Goal: Task Accomplishment & Management: Manage account settings

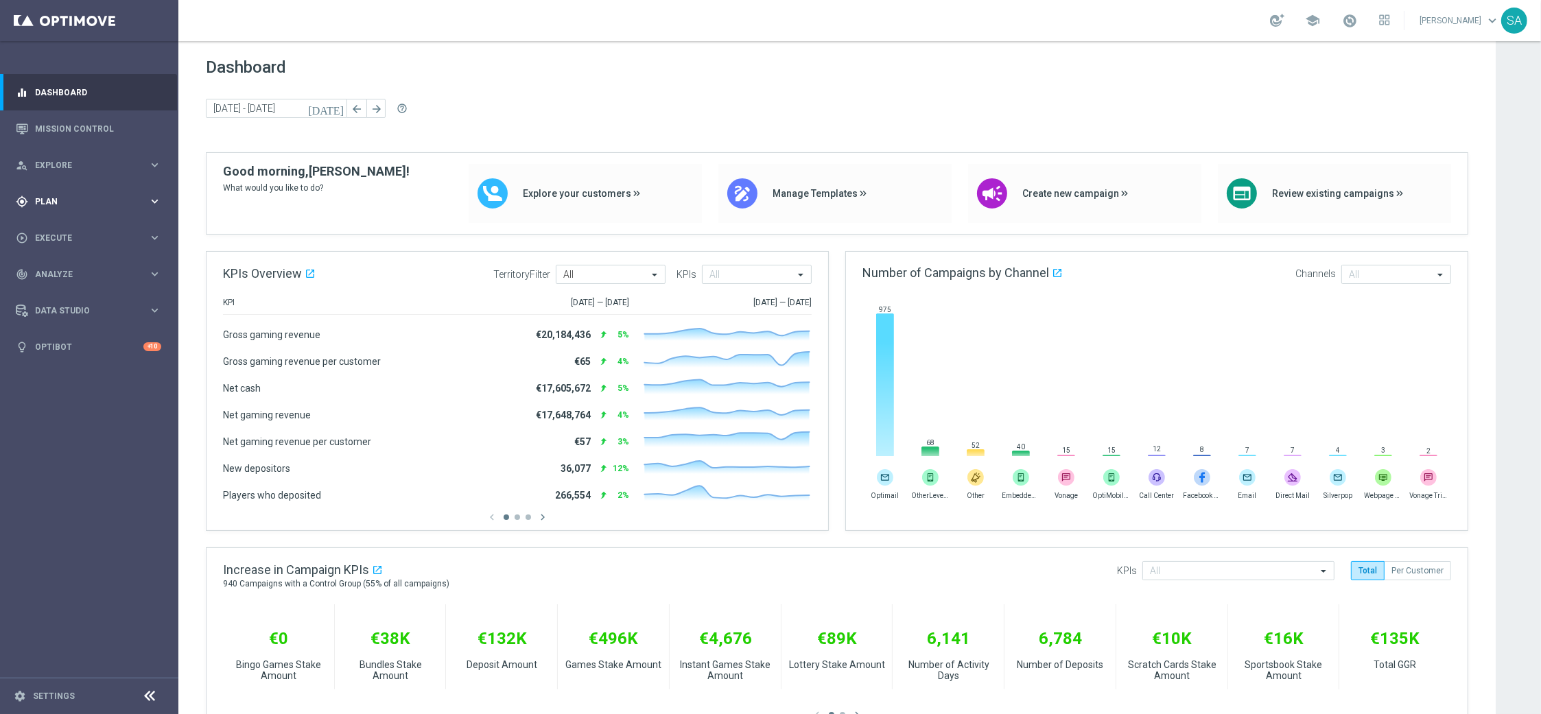
click at [76, 214] on div "gps_fixed Plan keyboard_arrow_right" at bounding box center [88, 201] width 177 height 36
click at [79, 228] on link "Target Groups" at bounding box center [89, 229] width 107 height 11
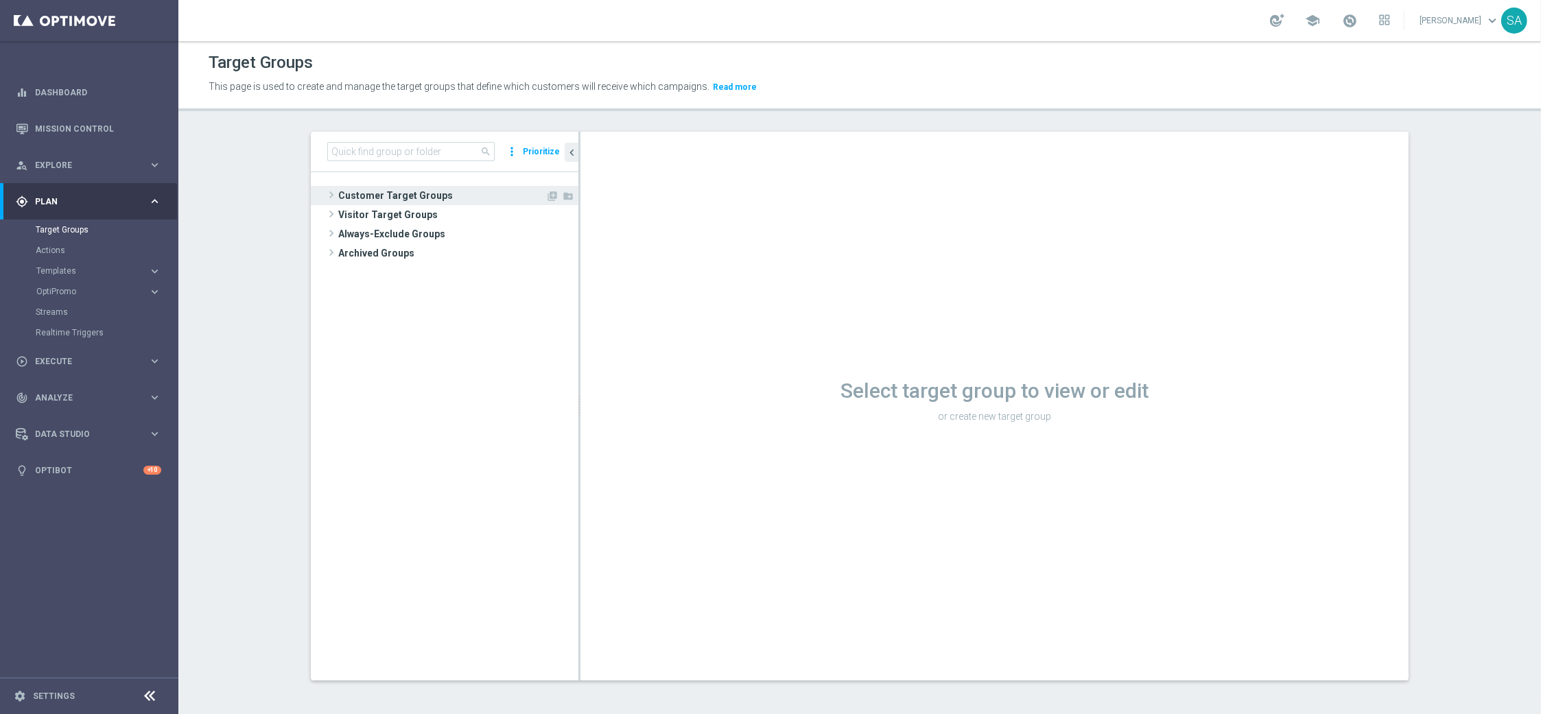
click at [416, 196] on span "Customer Target Groups" at bounding box center [441, 195] width 207 height 19
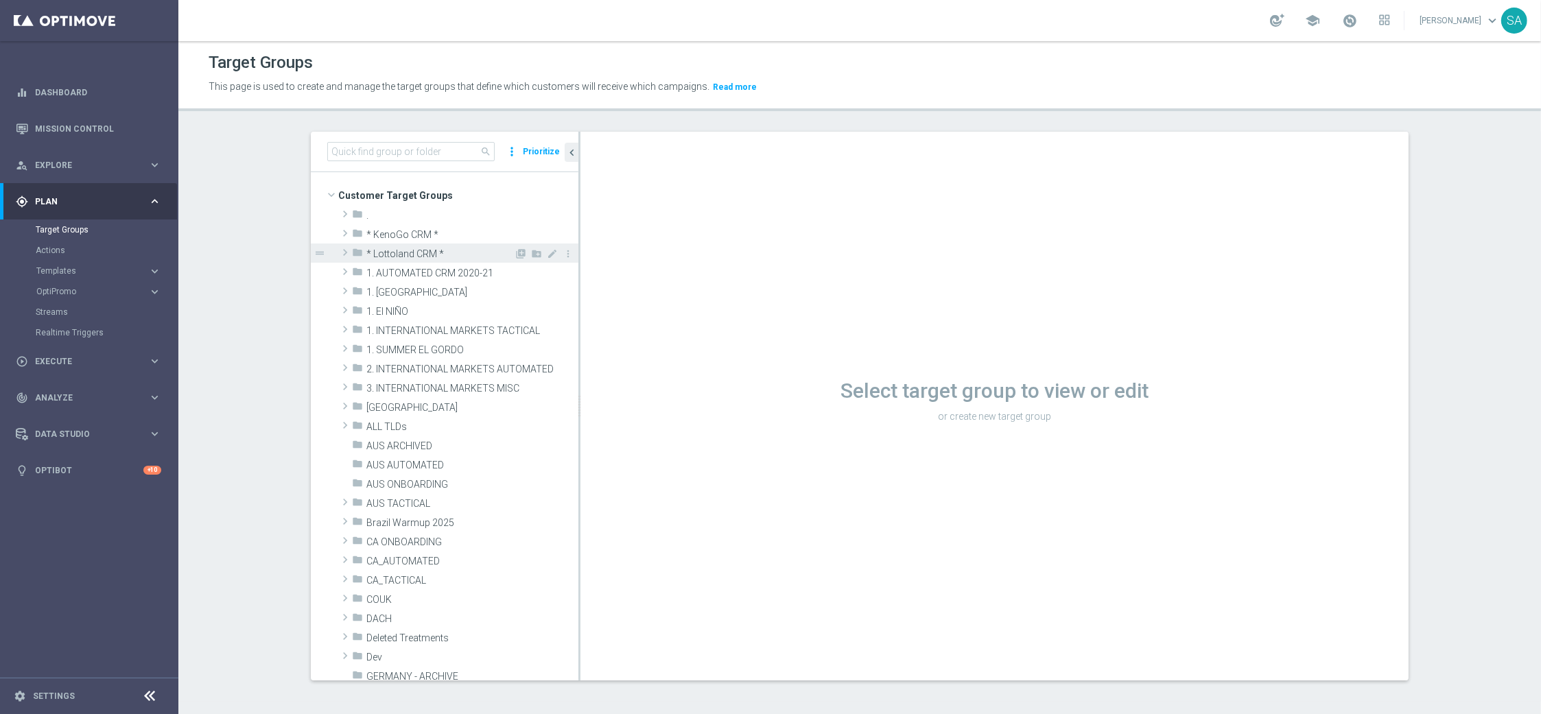
click at [349, 250] on span at bounding box center [345, 252] width 14 height 16
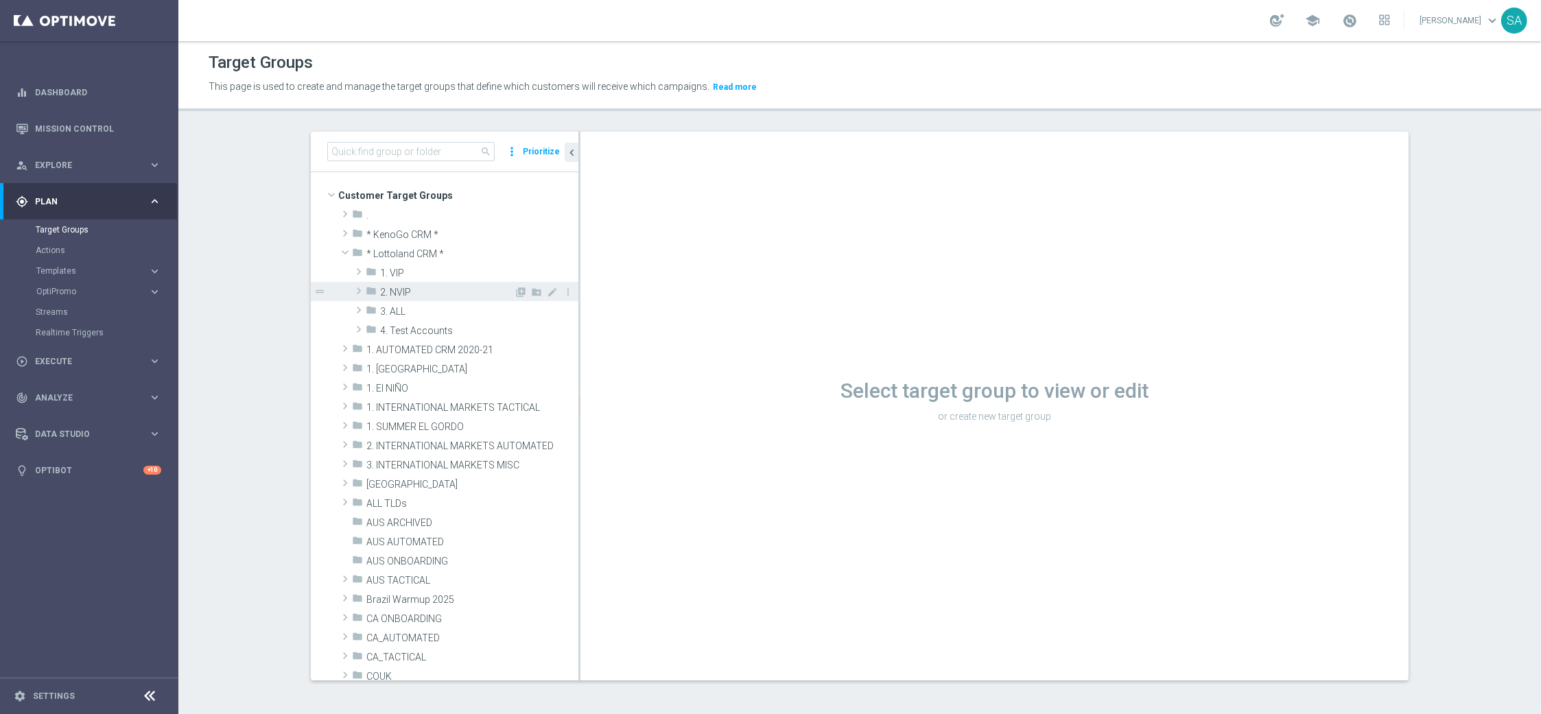
click at [359, 290] on span at bounding box center [359, 291] width 14 height 16
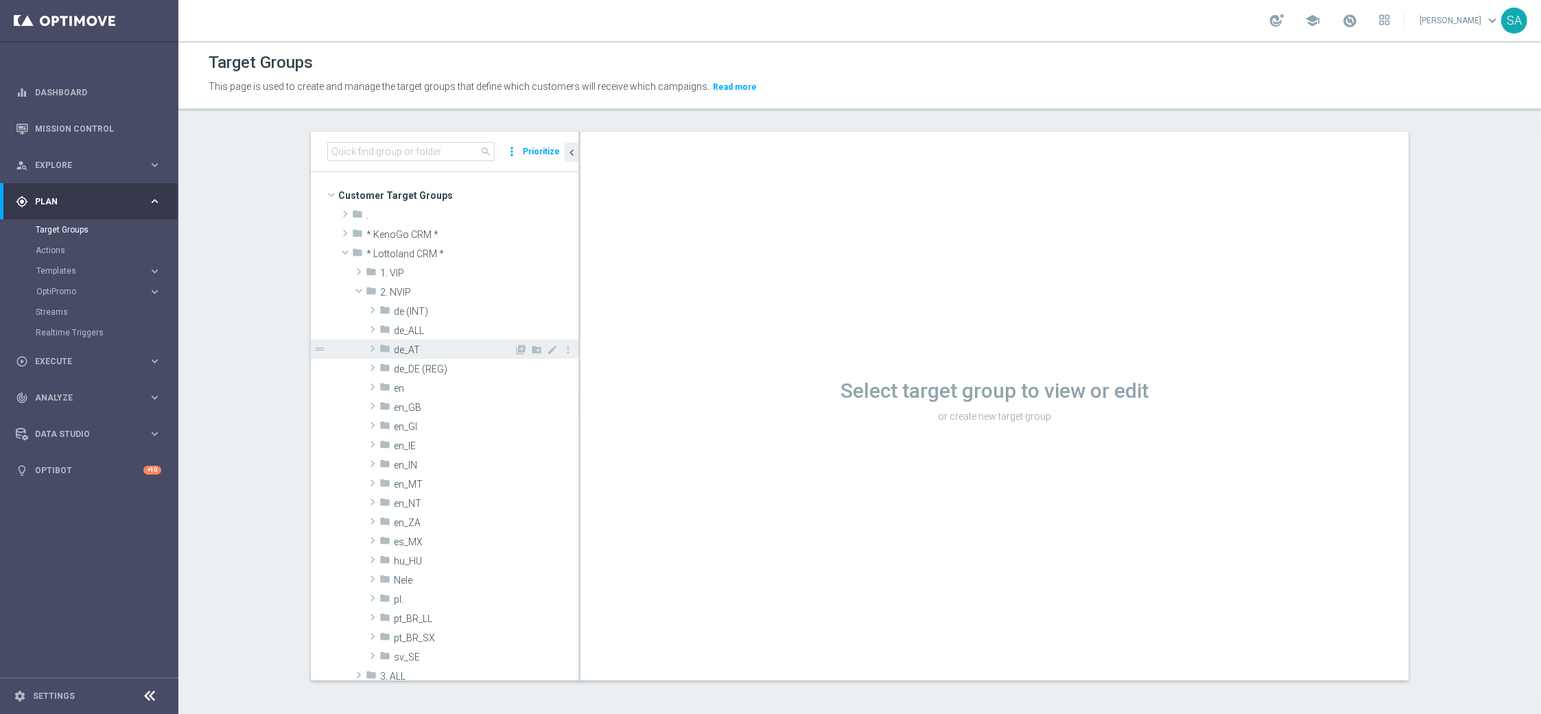
click at [372, 348] on span at bounding box center [373, 348] width 14 height 16
click at [421, 368] on span "0. Base TGs de_AT" at bounding box center [461, 370] width 106 height 12
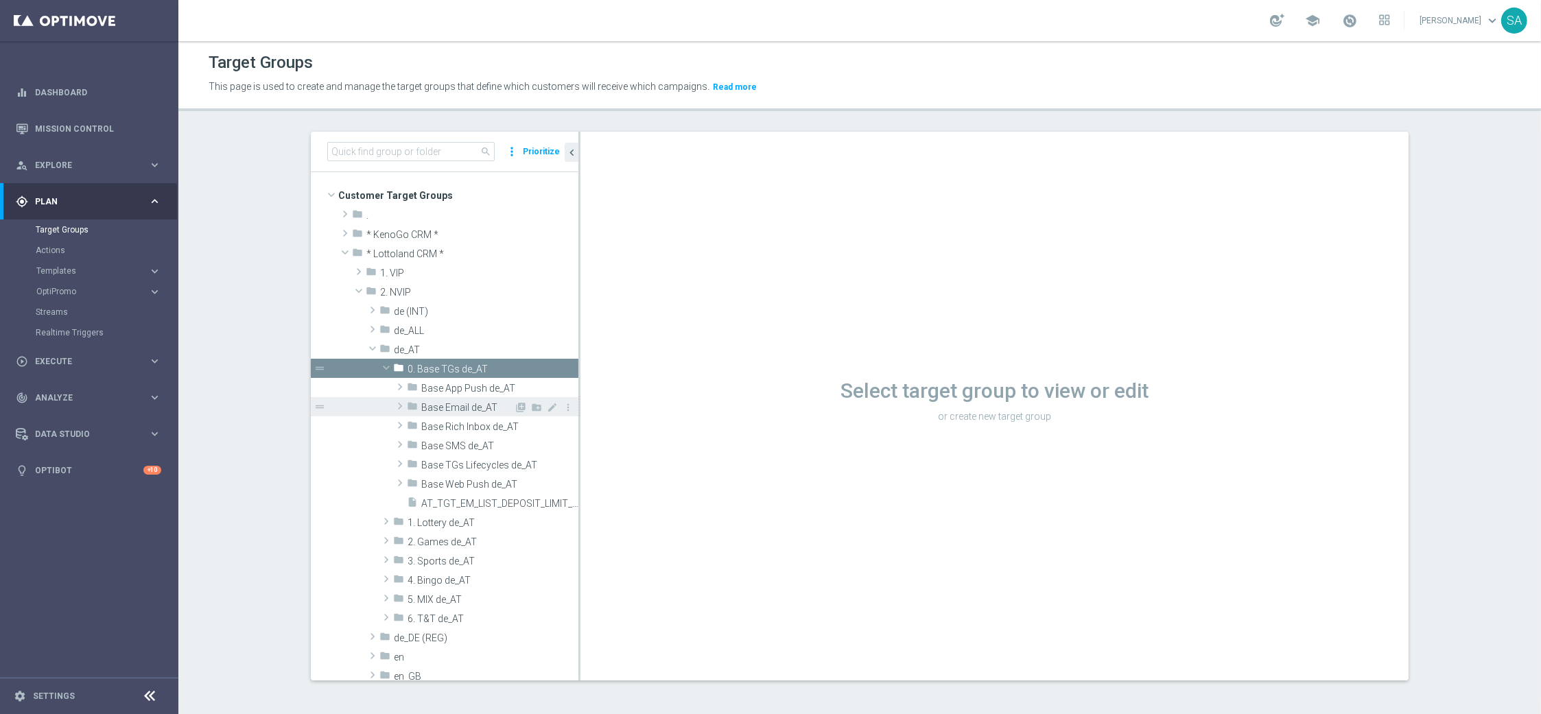
click at [400, 404] on span at bounding box center [400, 406] width 14 height 16
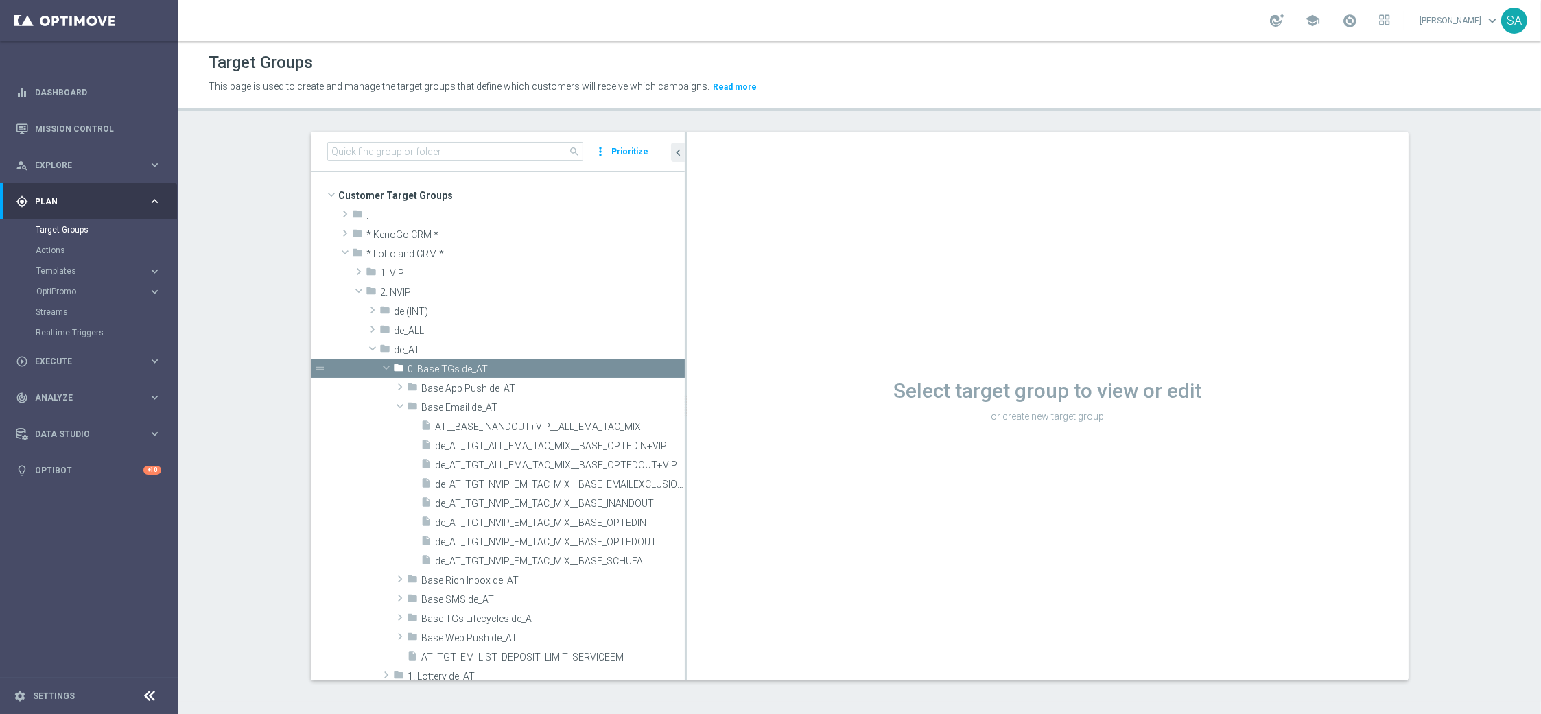
drag, startPoint x: 579, startPoint y: 442, endPoint x: 766, endPoint y: 464, distance: 188.6
click at [766, 464] on as-split "search more_vert Prioritize Customer Target Groups library_add create_new_folder" at bounding box center [860, 406] width 1098 height 549
click at [628, 515] on div "insert_drive_file de_AT_TGT_NVIP_EM_TAC_MIX__BASE_OPTEDIN" at bounding box center [536, 521] width 231 height 19
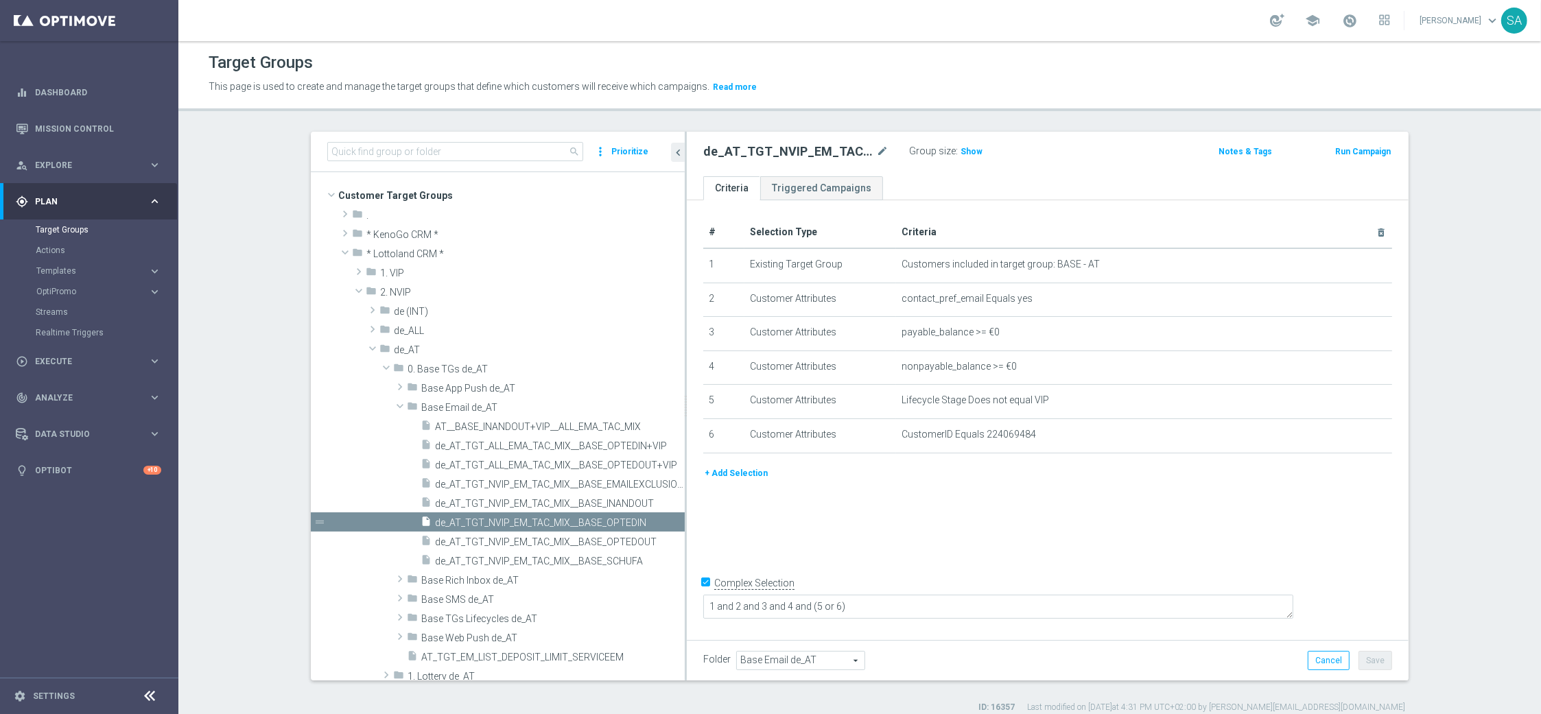
click at [816, 151] on h2 "de_AT_TGT_NVIP_EM_TAC_MIX__BASE_OPTEDIN" at bounding box center [788, 151] width 170 height 16
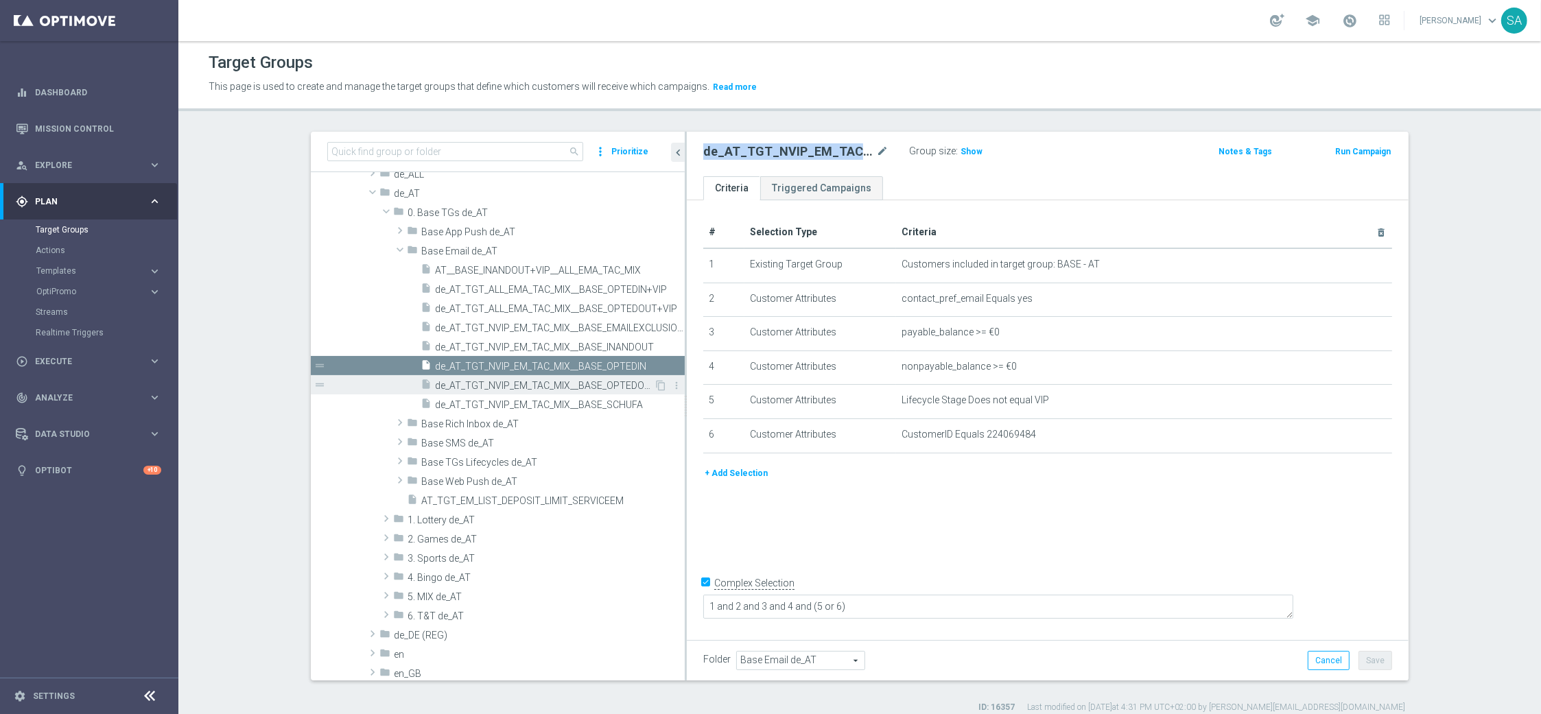
scroll to position [161, 0]
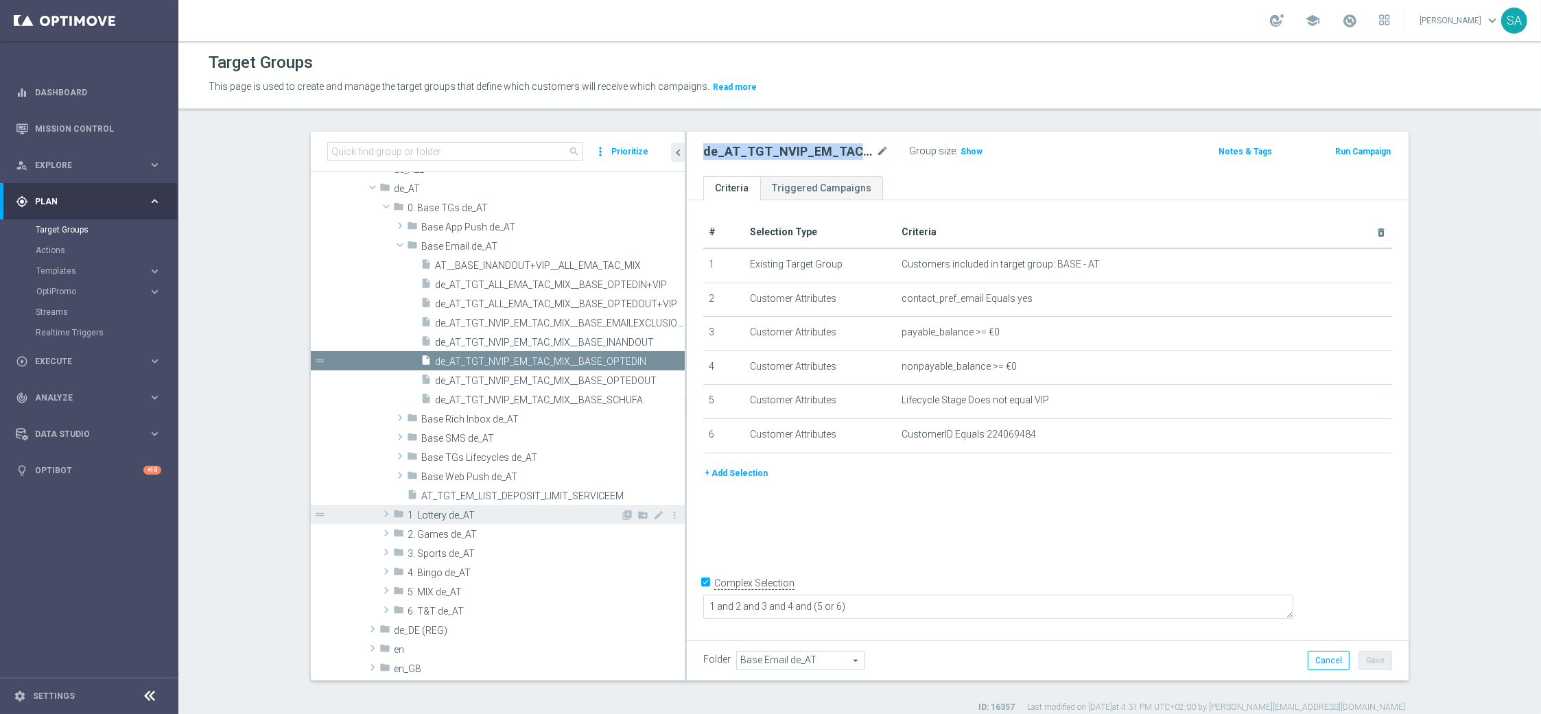
click at [386, 515] on span at bounding box center [386, 514] width 14 height 16
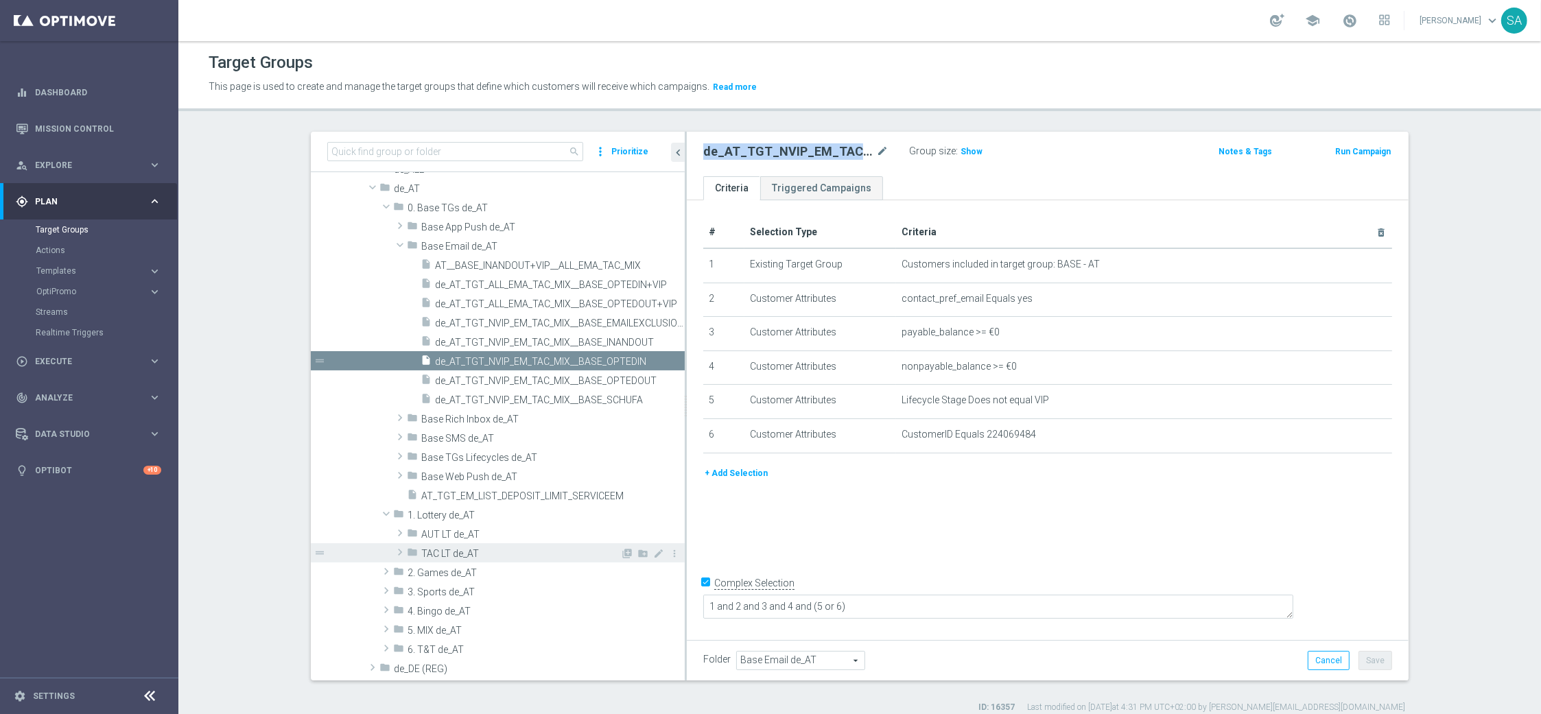
click at [401, 552] on span at bounding box center [400, 552] width 14 height 16
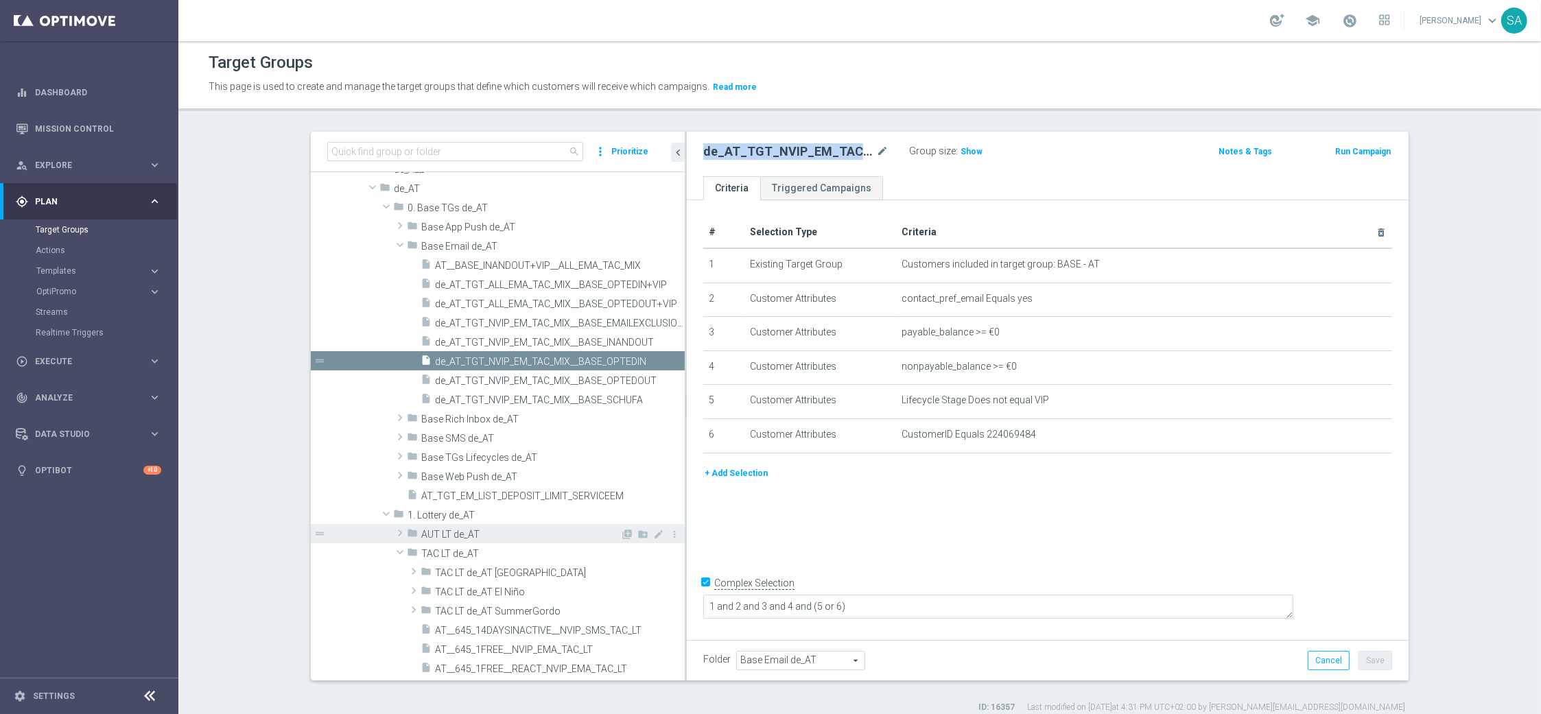
click at [401, 533] on span at bounding box center [400, 533] width 14 height 16
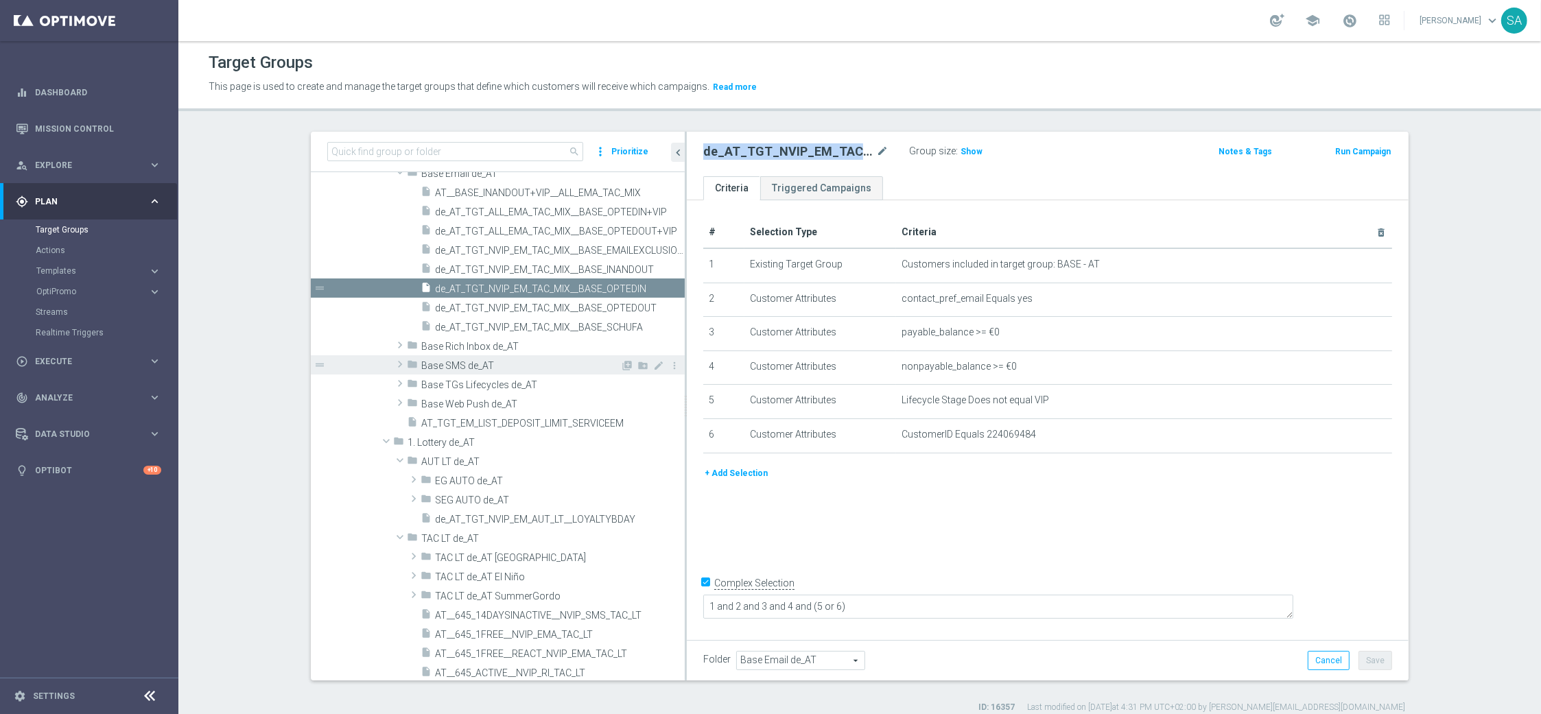
scroll to position [255, 0]
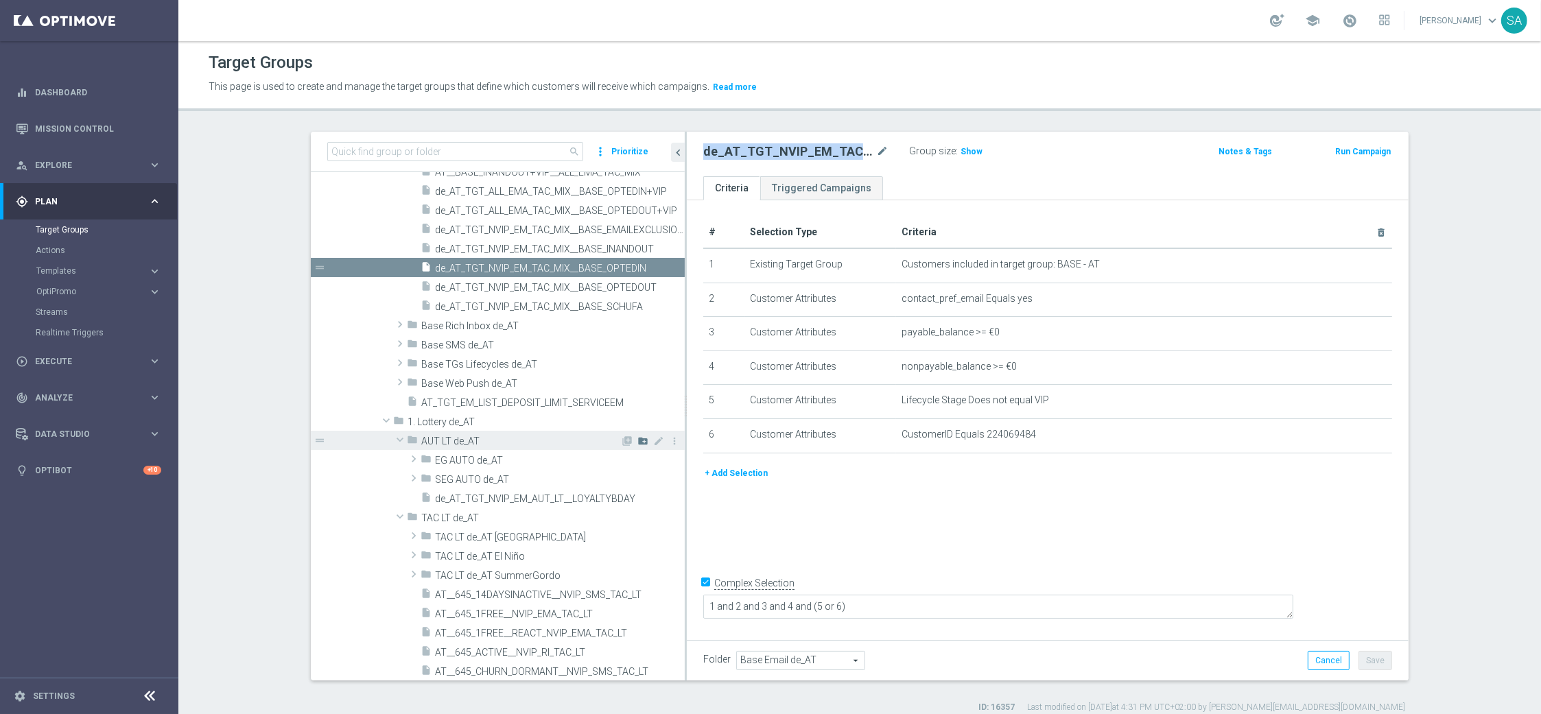
click at [641, 440] on icon "create_new_folder" at bounding box center [642, 441] width 11 height 11
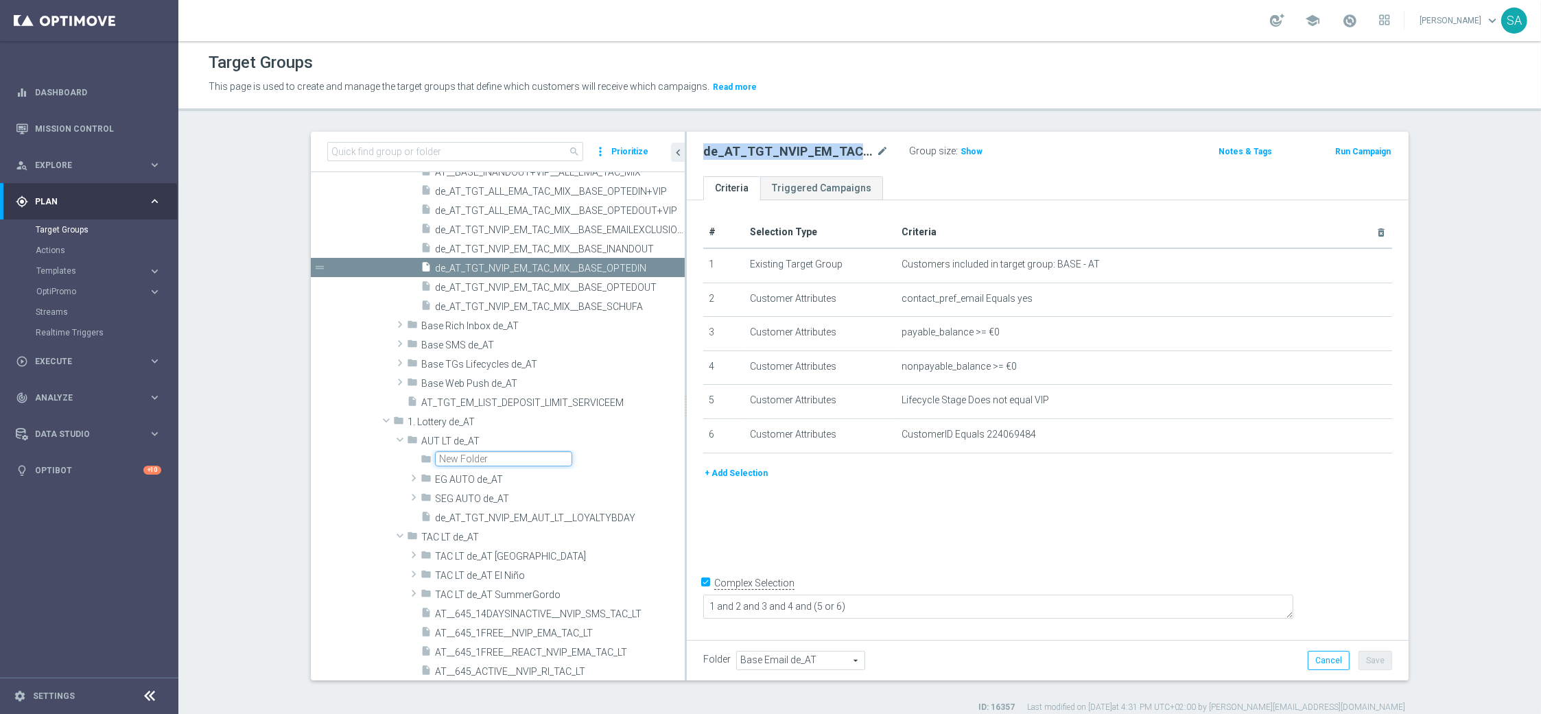
scroll to position [287, 0]
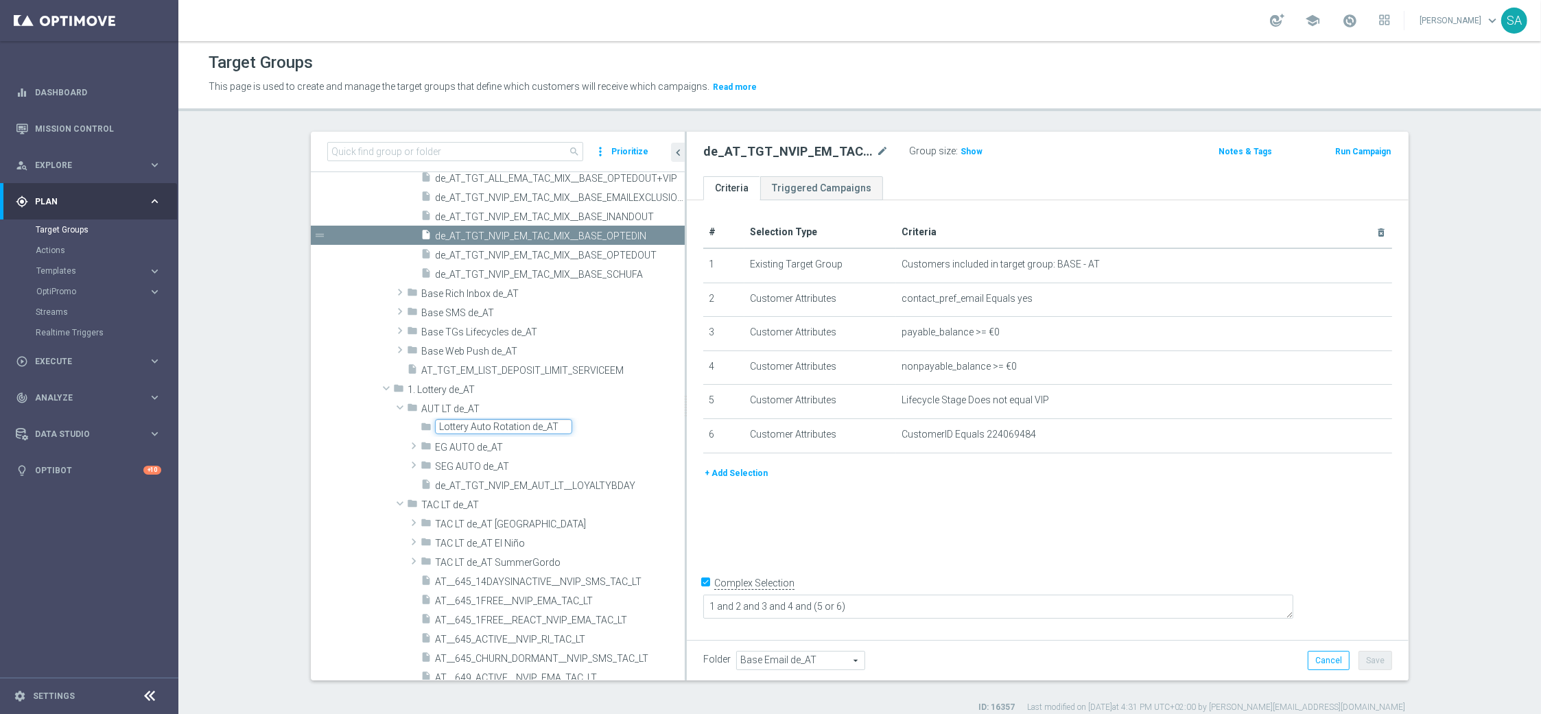
type input "Lottery Auto Rotation de_AT"
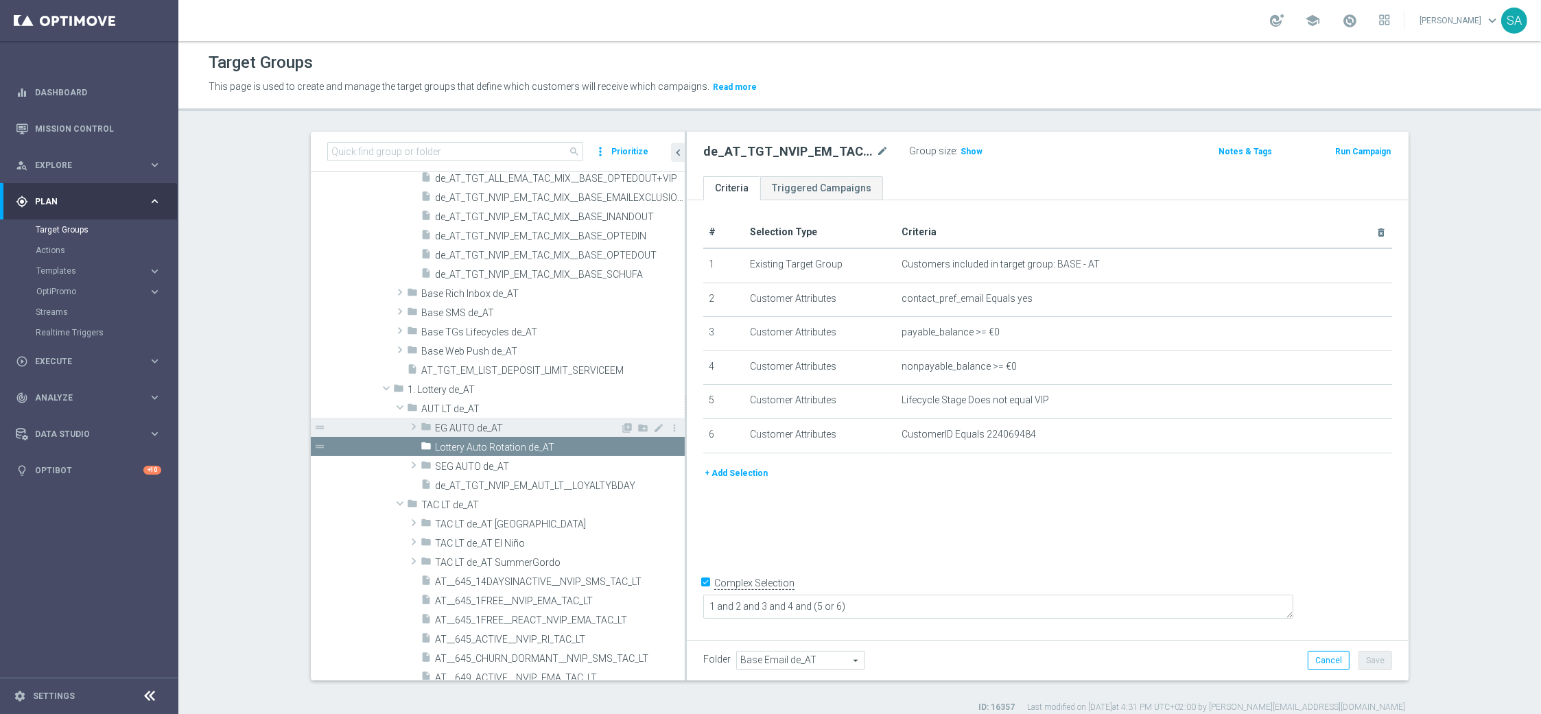
scroll to position [245, 0]
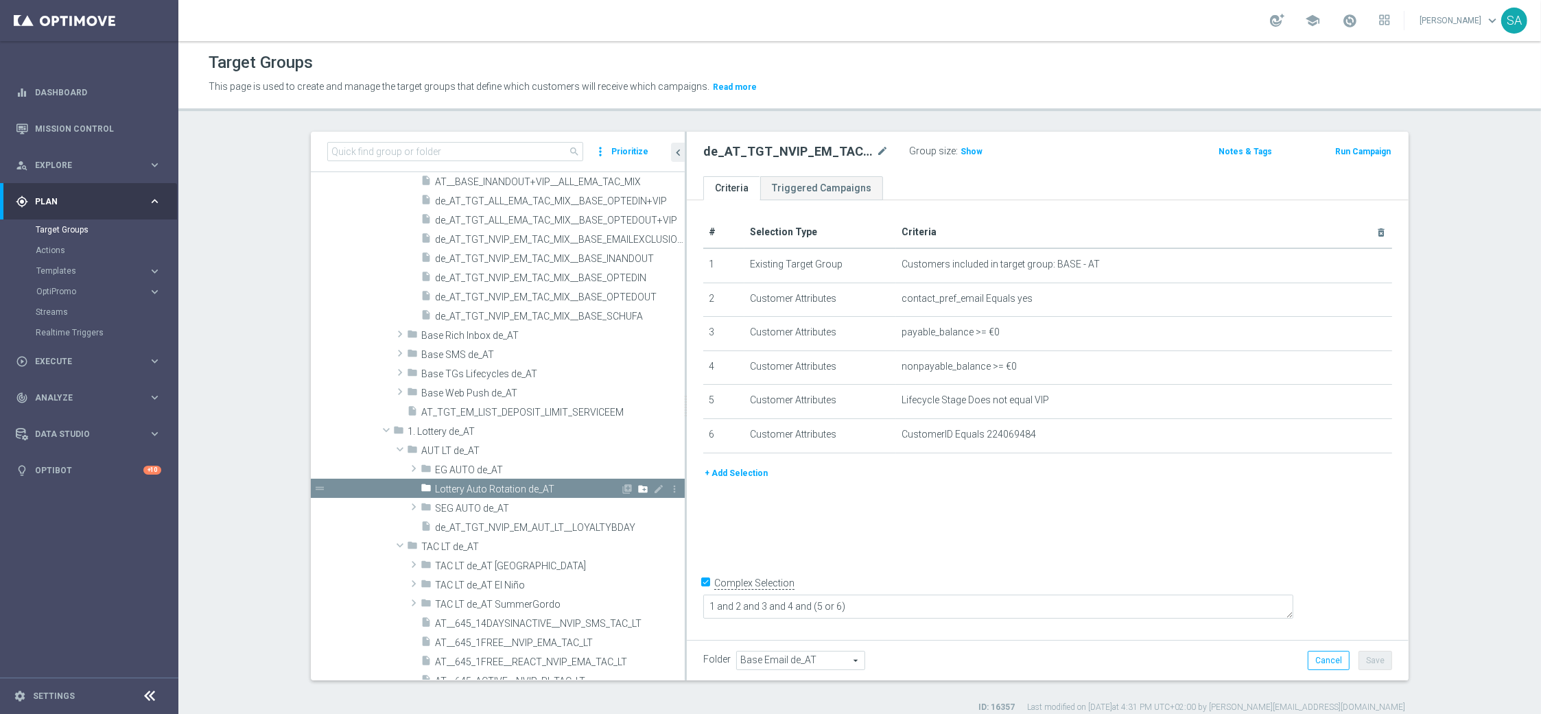
click at [643, 487] on icon "create_new_folder" at bounding box center [642, 489] width 11 height 11
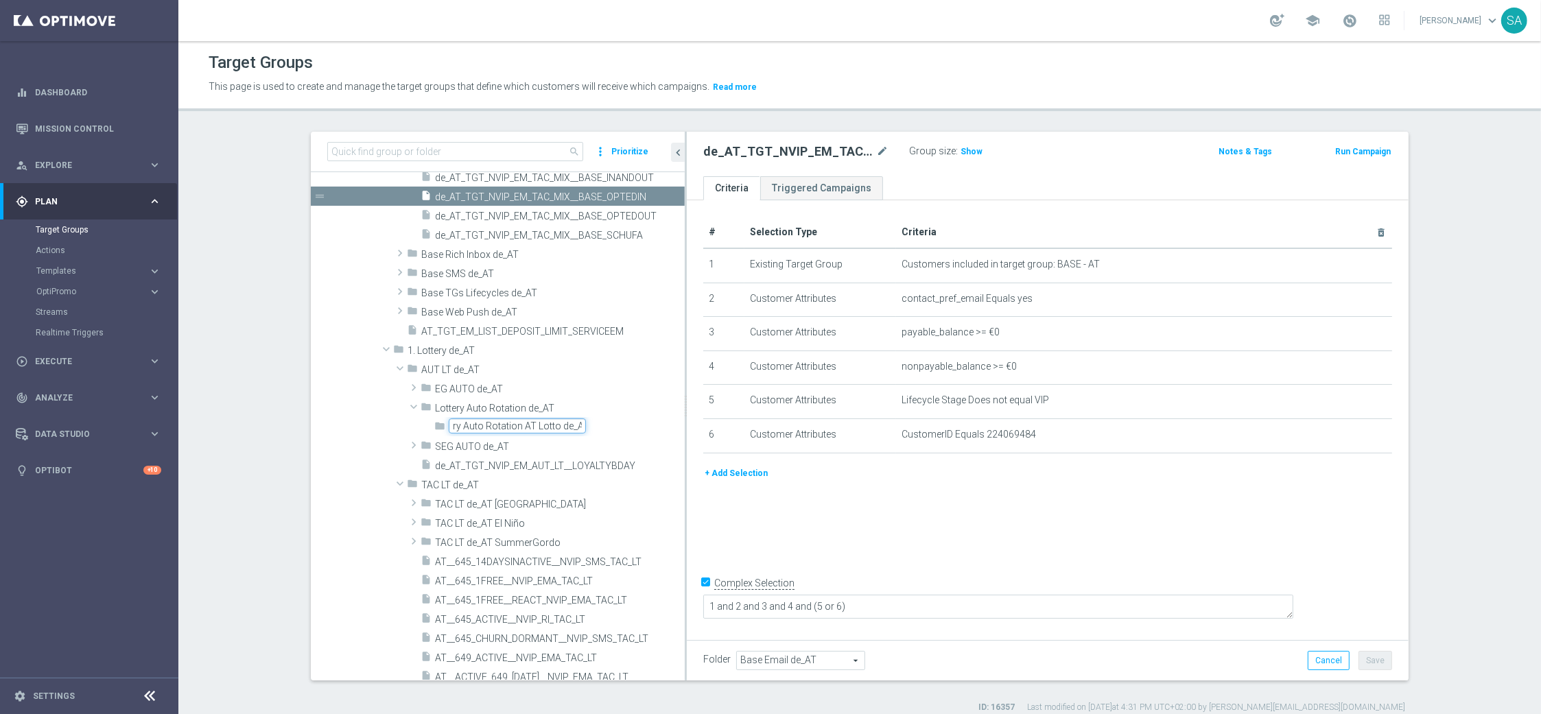
scroll to position [0, 26]
type input "Lottery Auto Rotation AT Lotto de_AT"
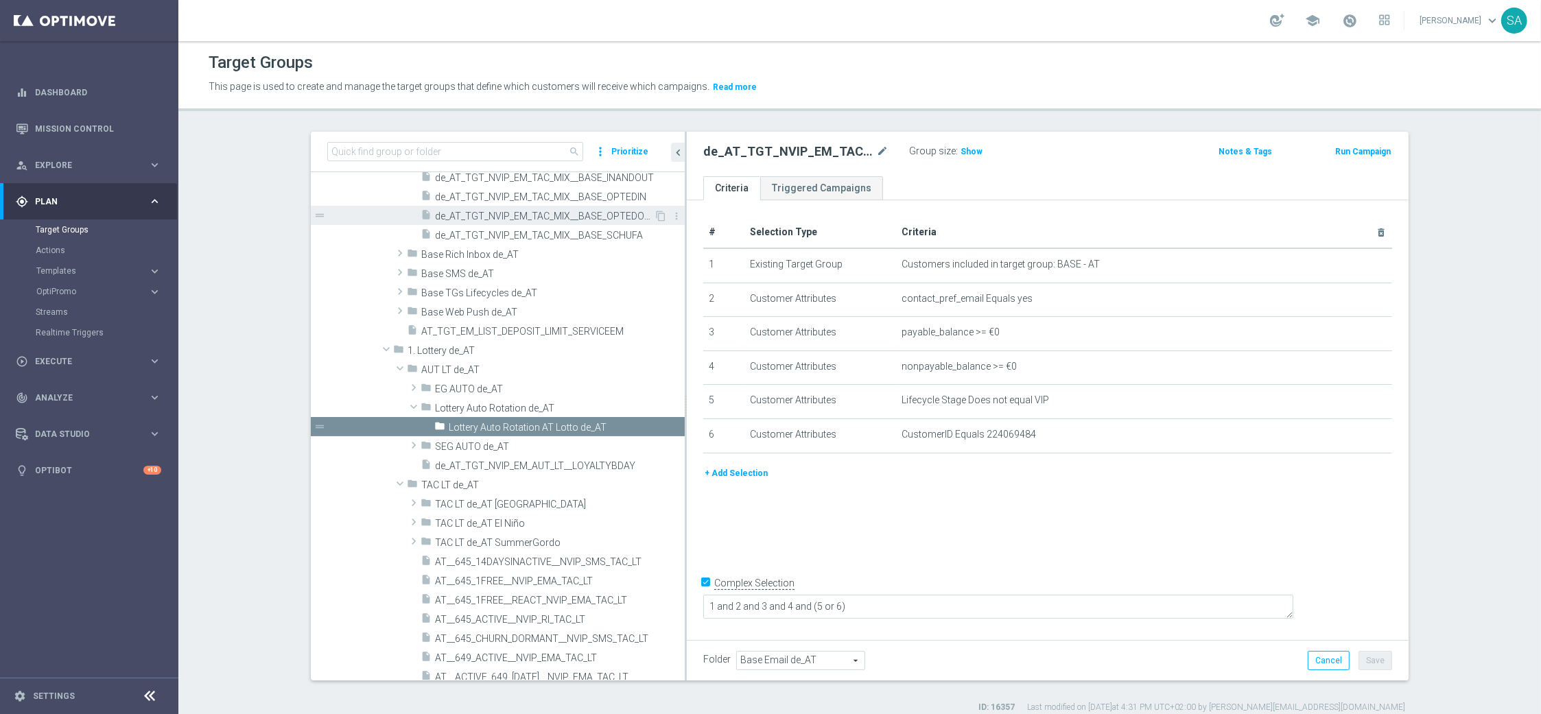
scroll to position [263, 0]
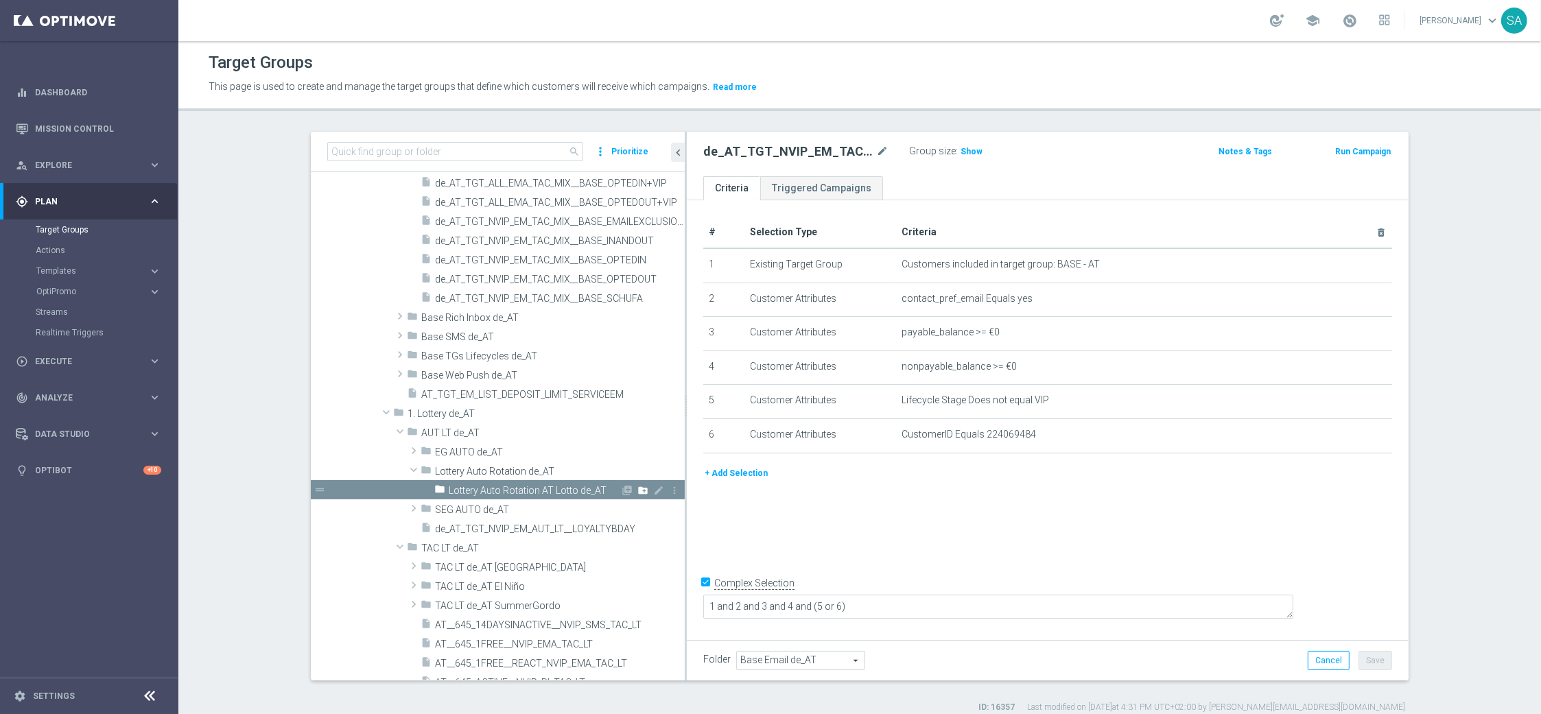
click at [645, 487] on icon "create_new_folder" at bounding box center [642, 490] width 11 height 11
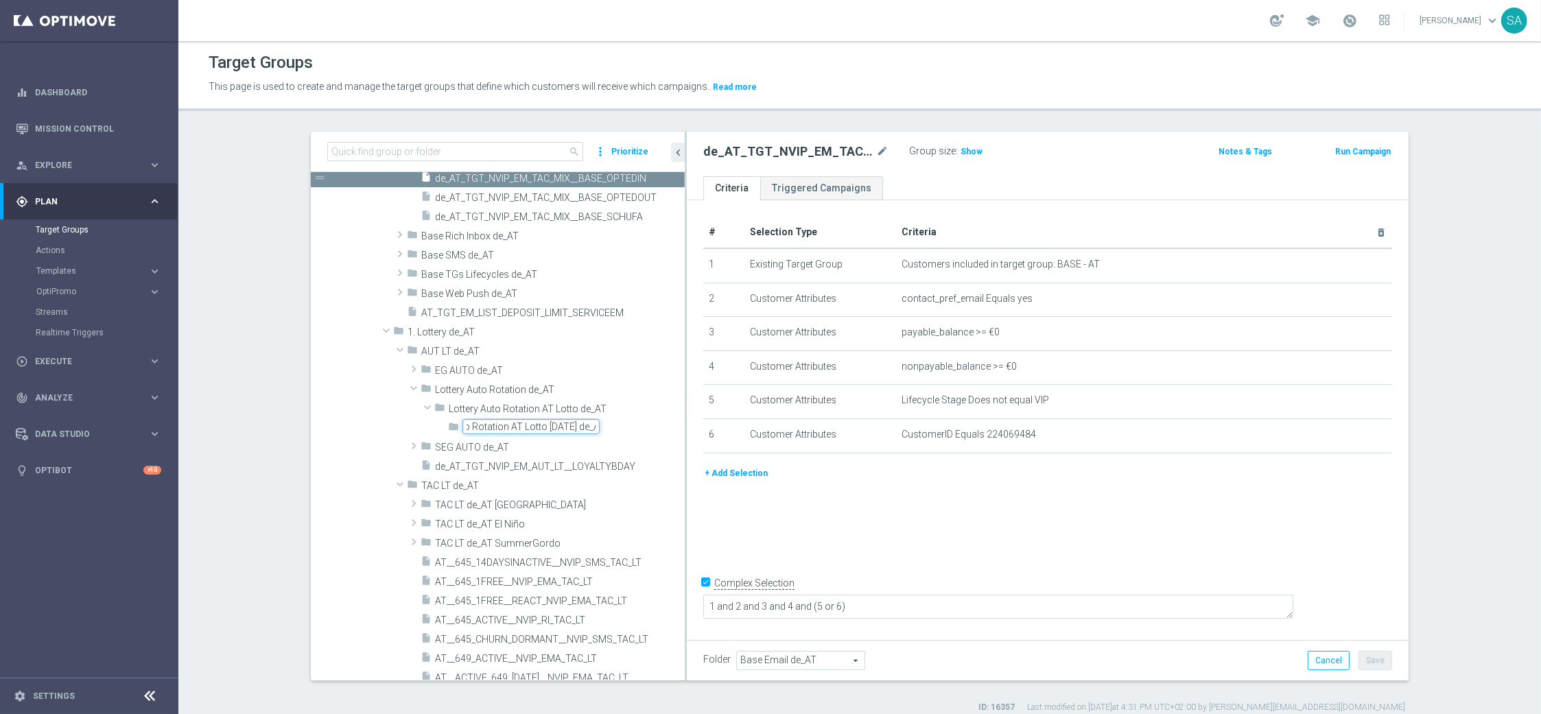
scroll to position [0, 60]
type input "Lottery Auto Rotation AT Lotto [DATE] de_AT"
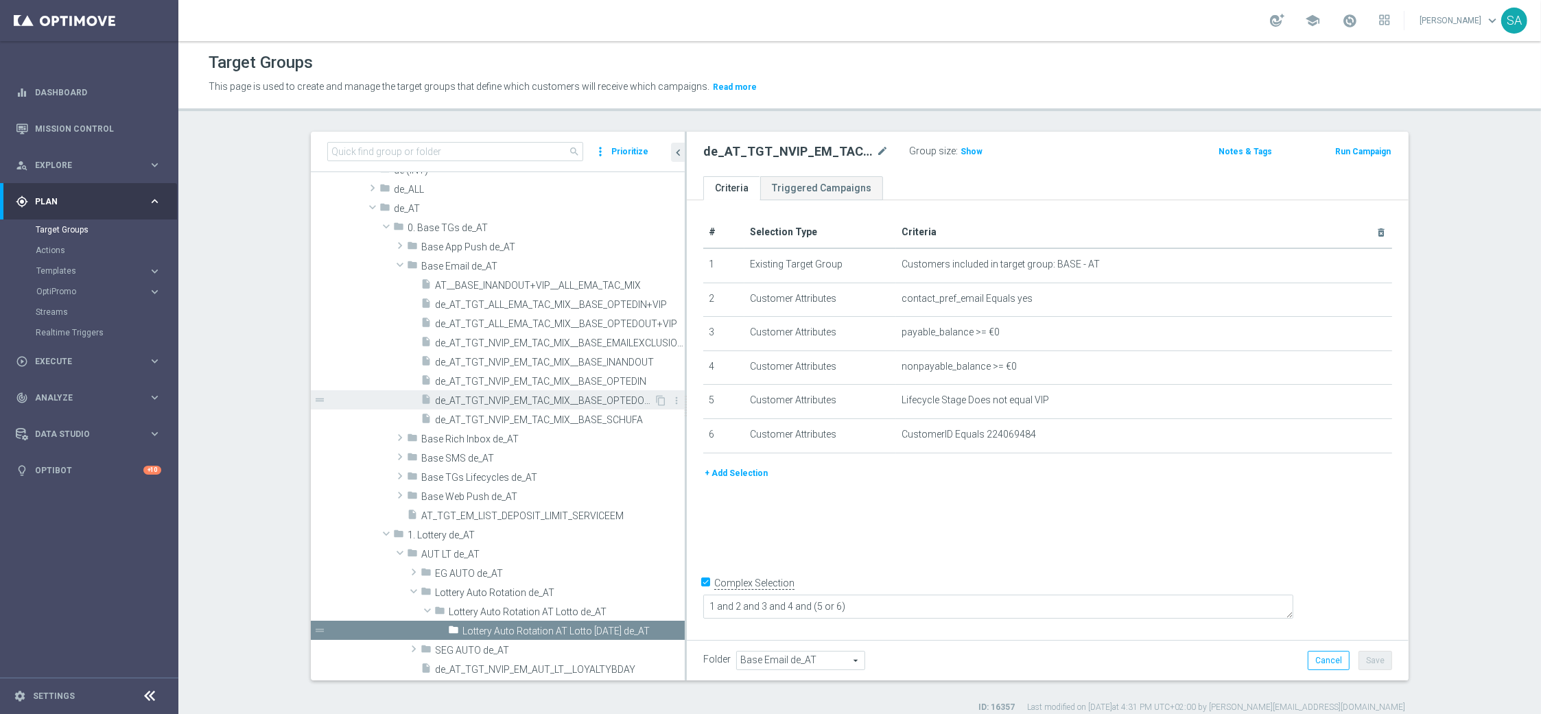
scroll to position [139, 0]
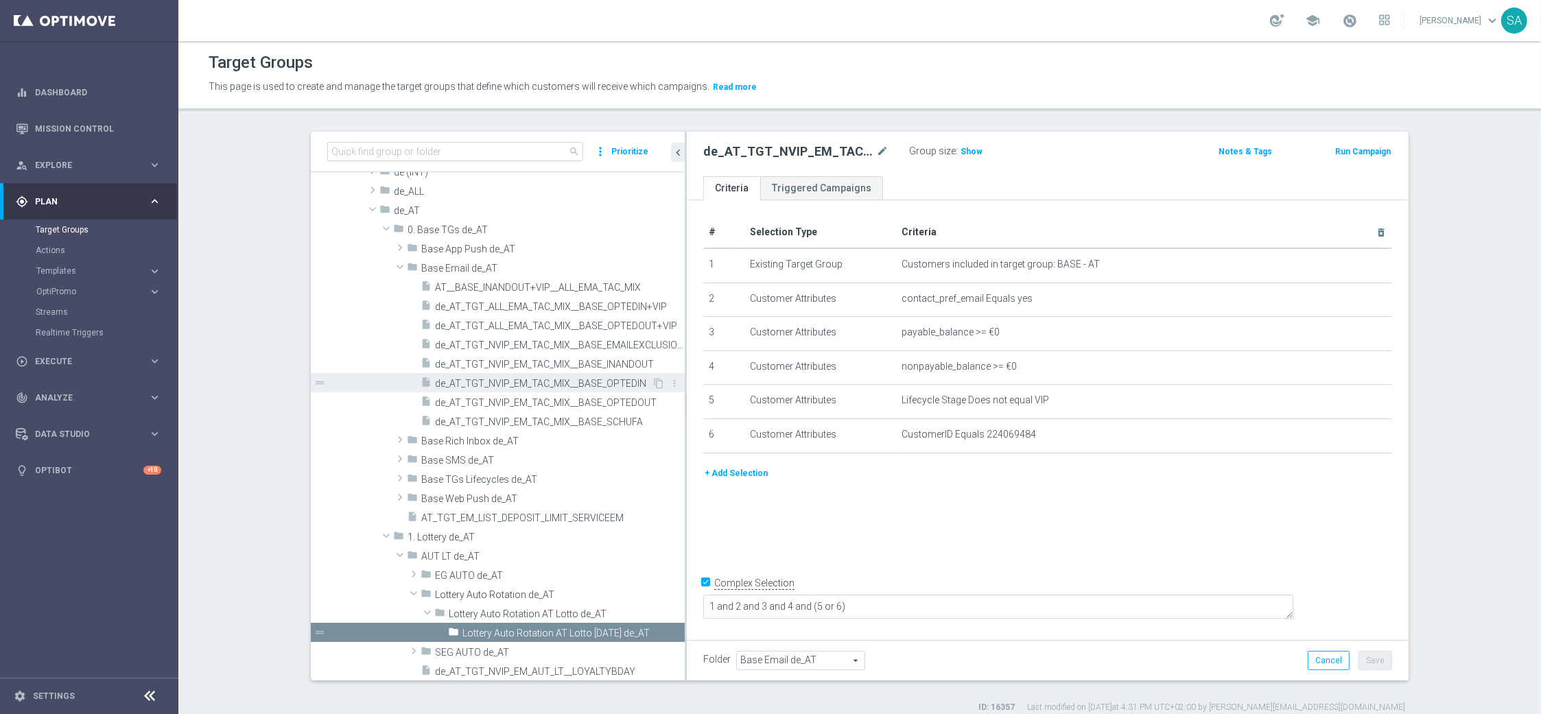
click at [622, 380] on span "de_AT_TGT_NVIP_EM_TAC_MIX__BASE_OPTEDIN" at bounding box center [543, 384] width 217 height 12
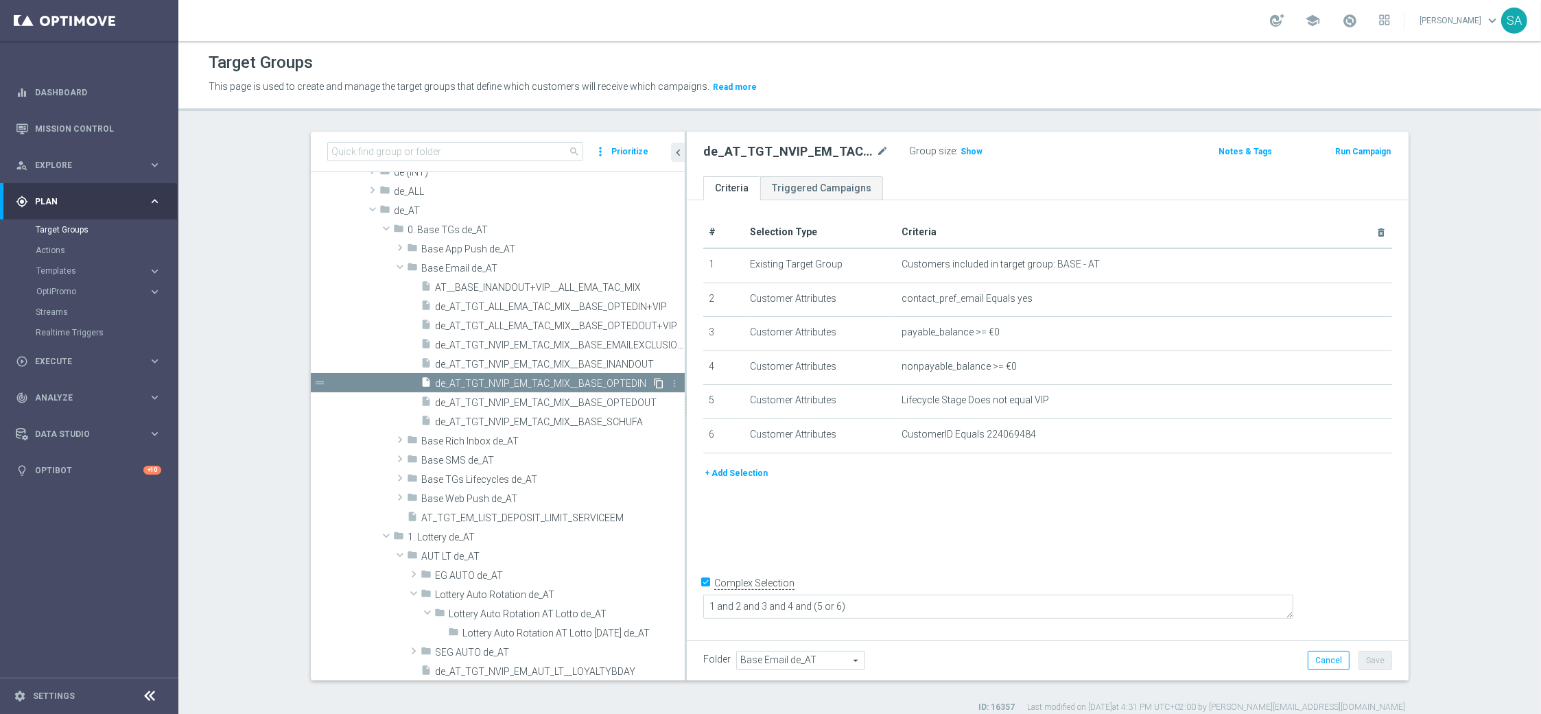
click at [659, 383] on icon "content_copy" at bounding box center [658, 383] width 11 height 11
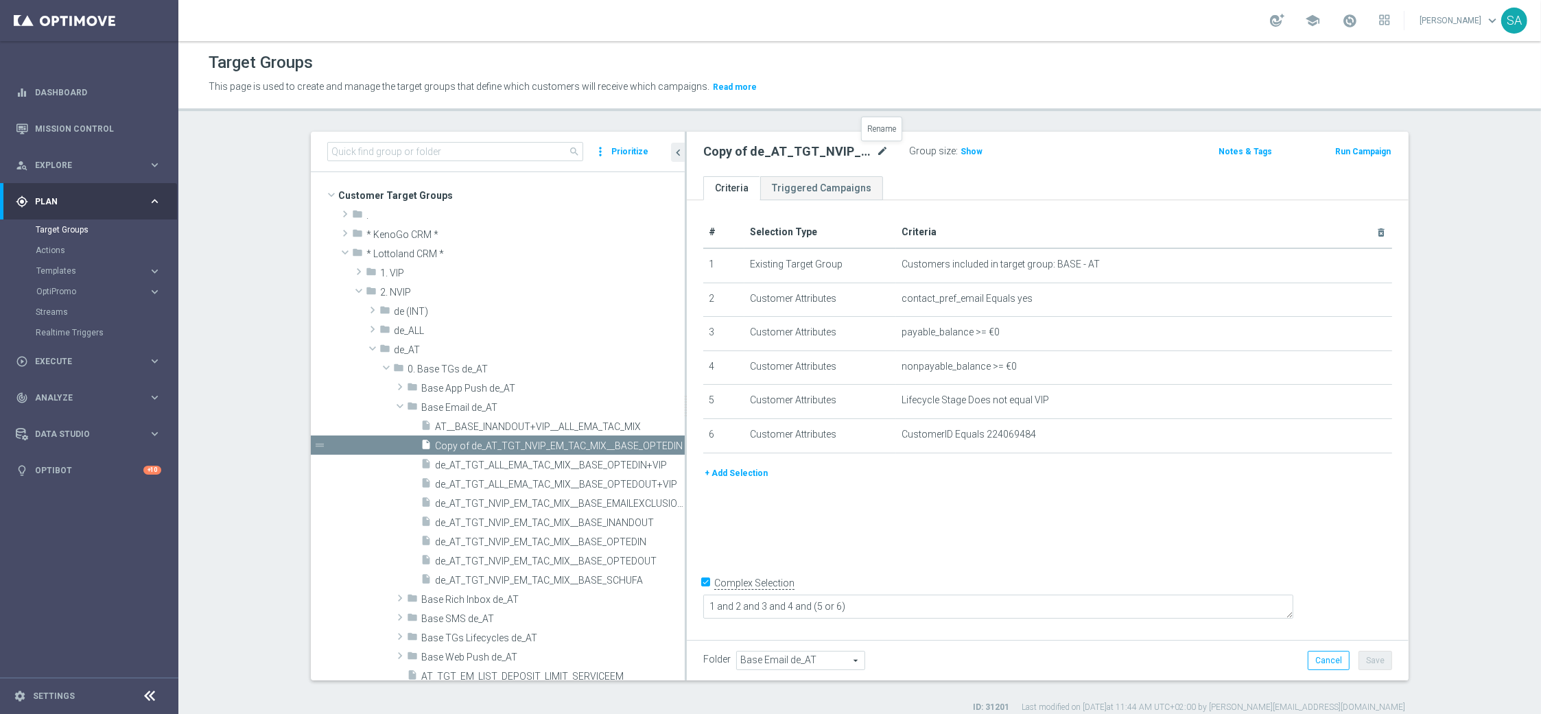
click at [880, 149] on icon "mode_edit" at bounding box center [882, 151] width 12 height 16
paste input "AT__BASE_LOTTO_AUTO__NVIP_EMA_AUT_LT"
type input "AT__BASE_LOTTO_AUTO__NVIP_EMA_AUT_LT"
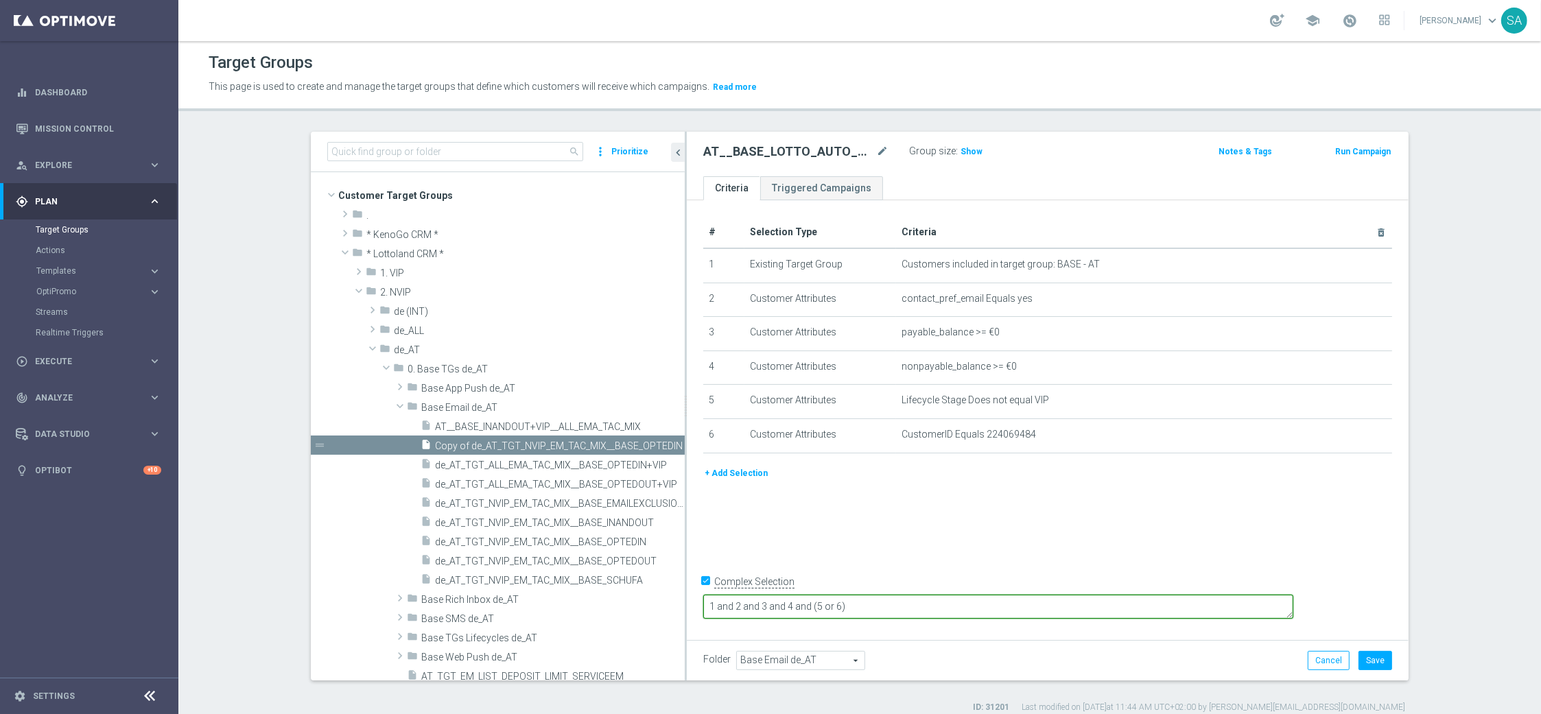
click at [909, 606] on textarea "1 and 2 and 3 and 4 and (5 or 6)" at bounding box center [998, 607] width 590 height 24
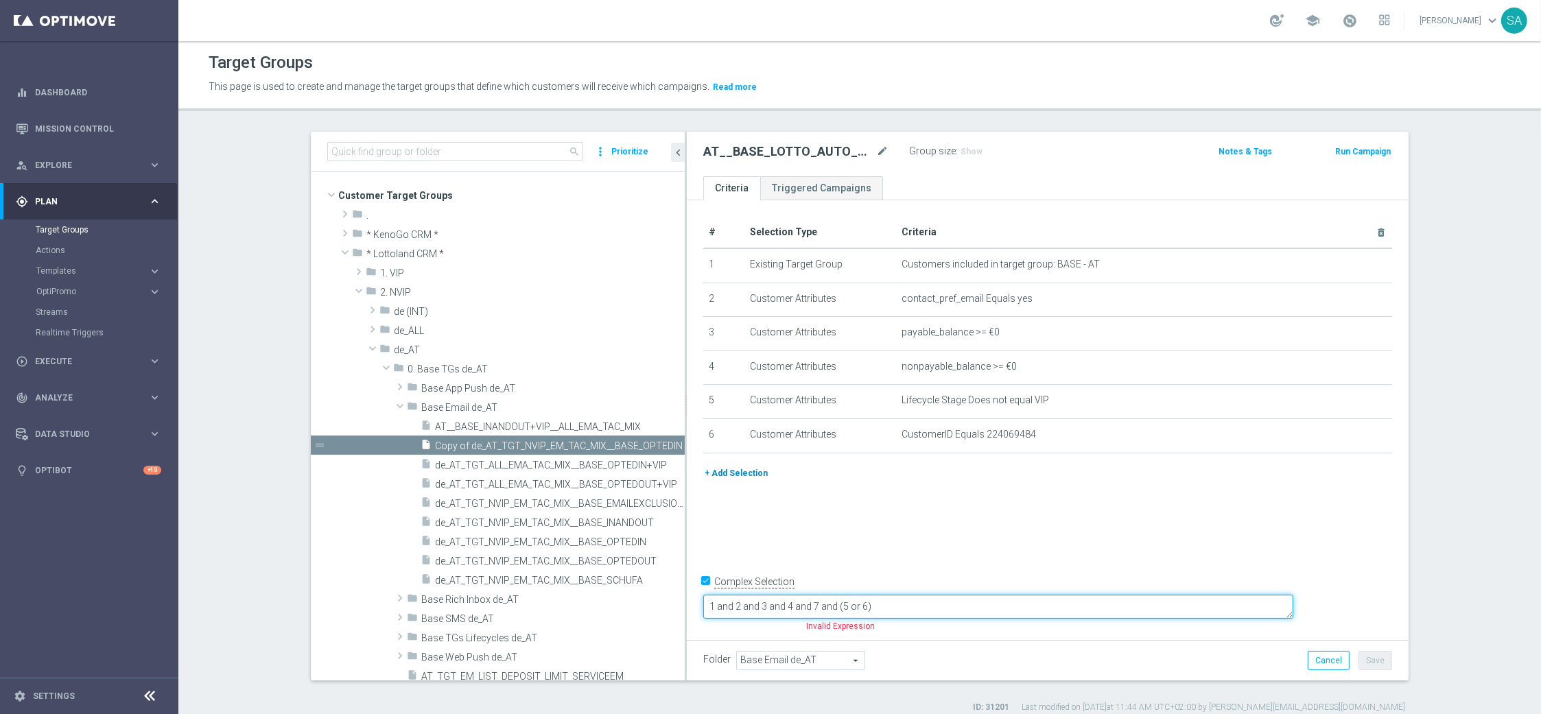
type textarea "1 and 2 and 3 and 4 and 7 and (5 or 6)"
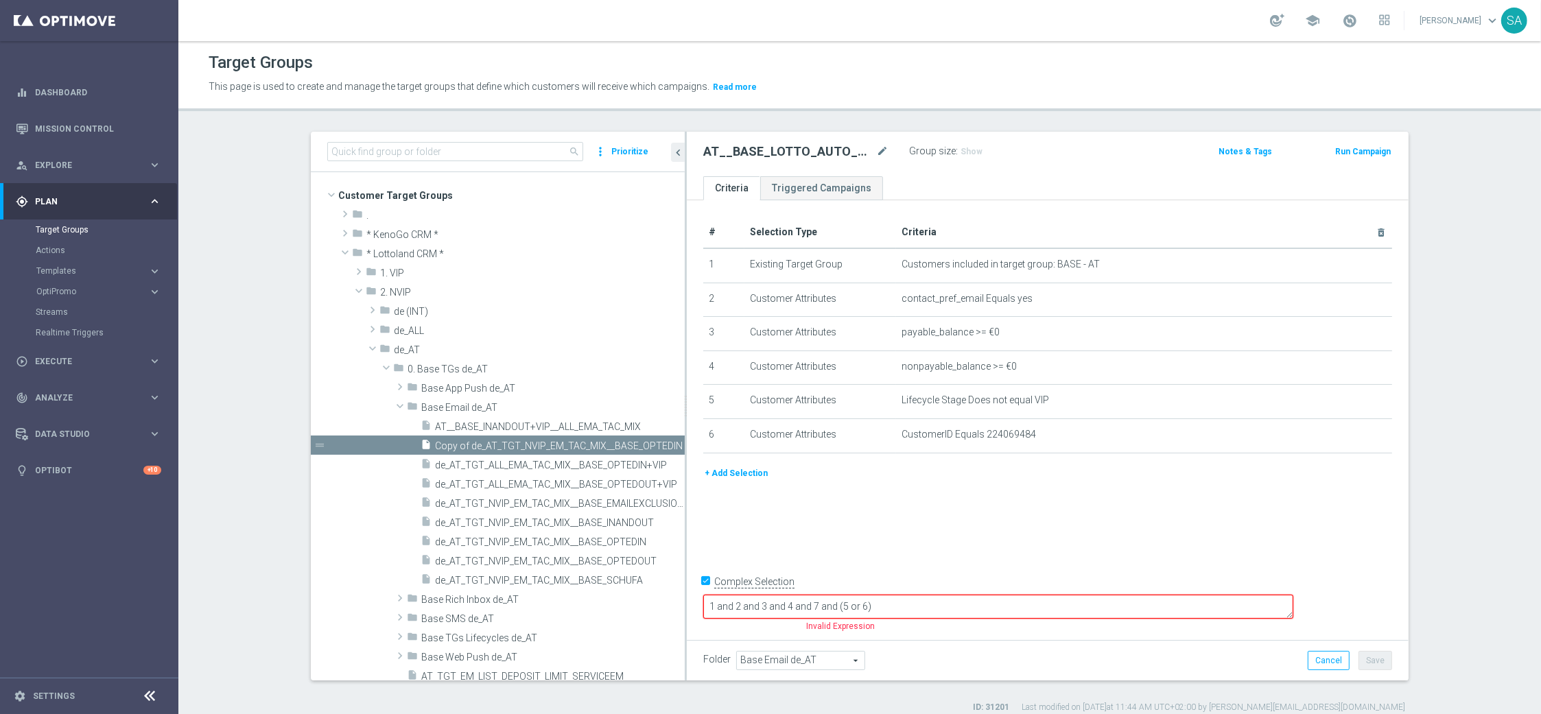
click at [751, 475] on button "+ Add Selection" at bounding box center [736, 473] width 66 height 15
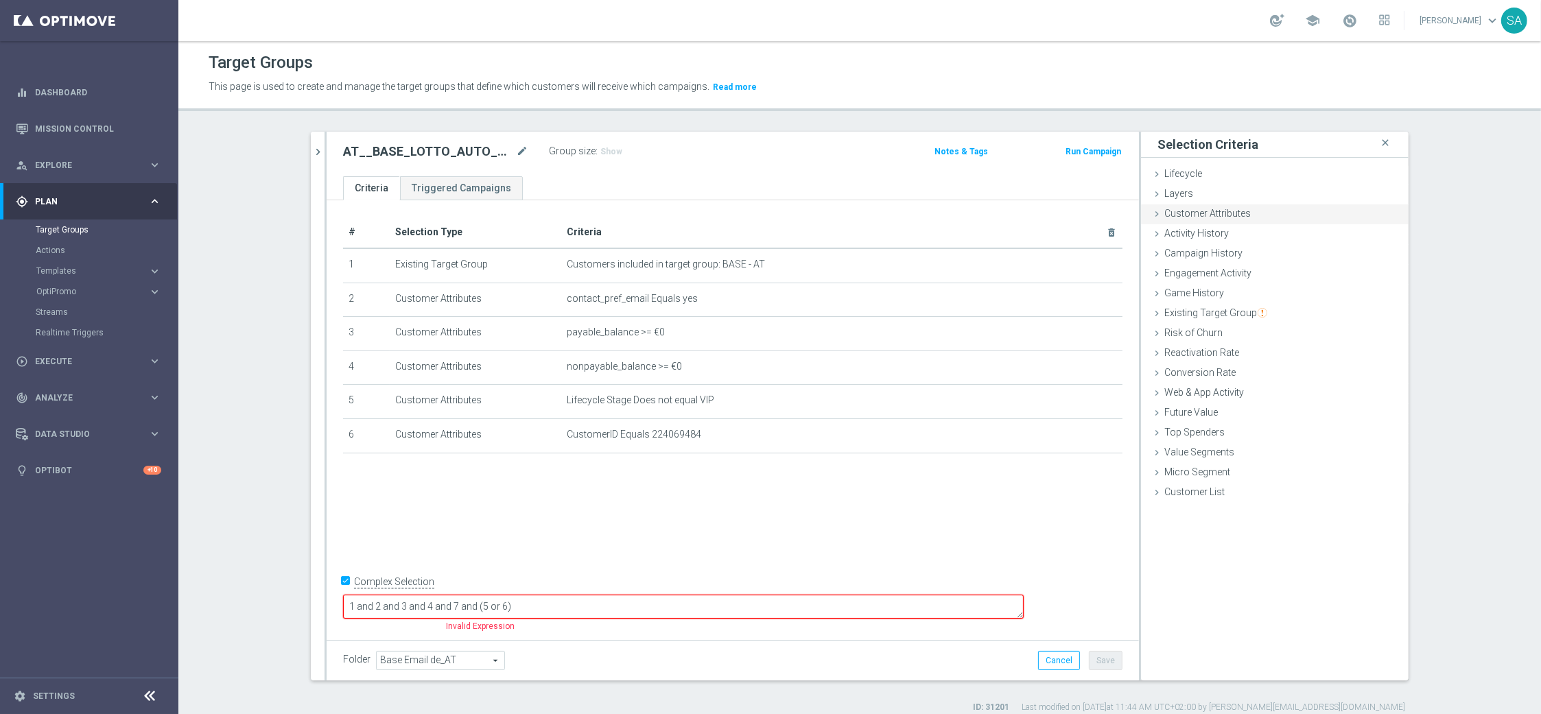
click at [1240, 218] on span "Customer Attributes" at bounding box center [1207, 213] width 86 height 11
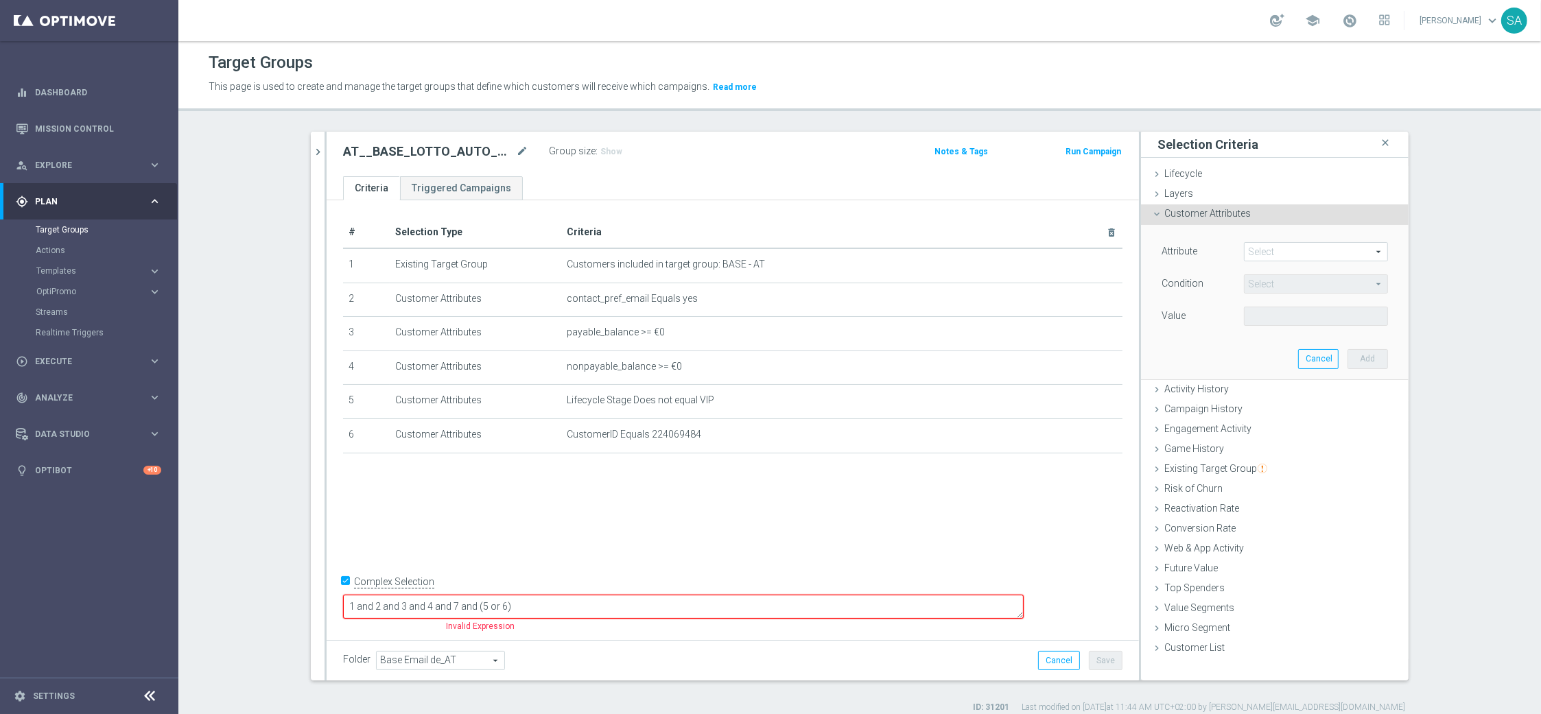
click at [1283, 248] on span at bounding box center [1316, 252] width 143 height 18
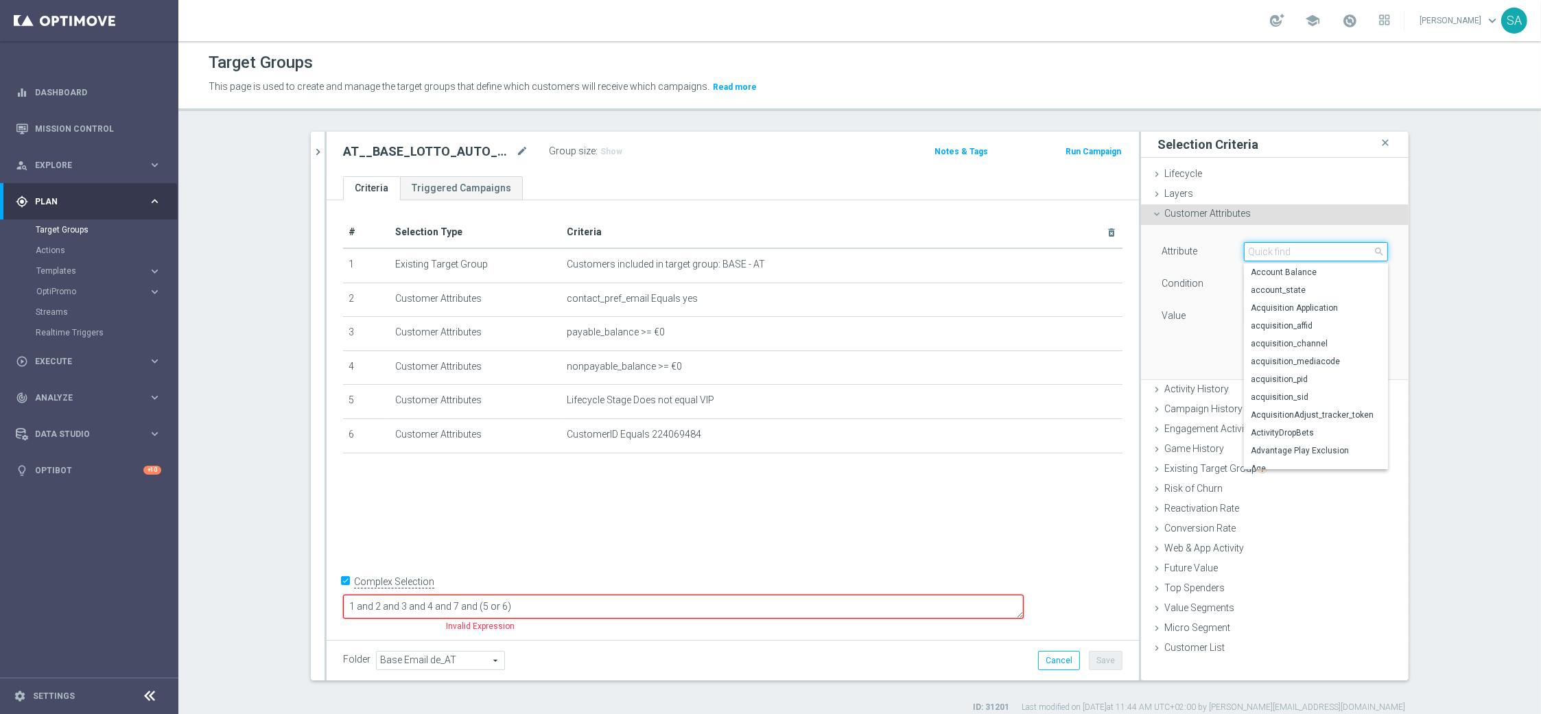
click at [1283, 248] on input "search" at bounding box center [1316, 251] width 144 height 19
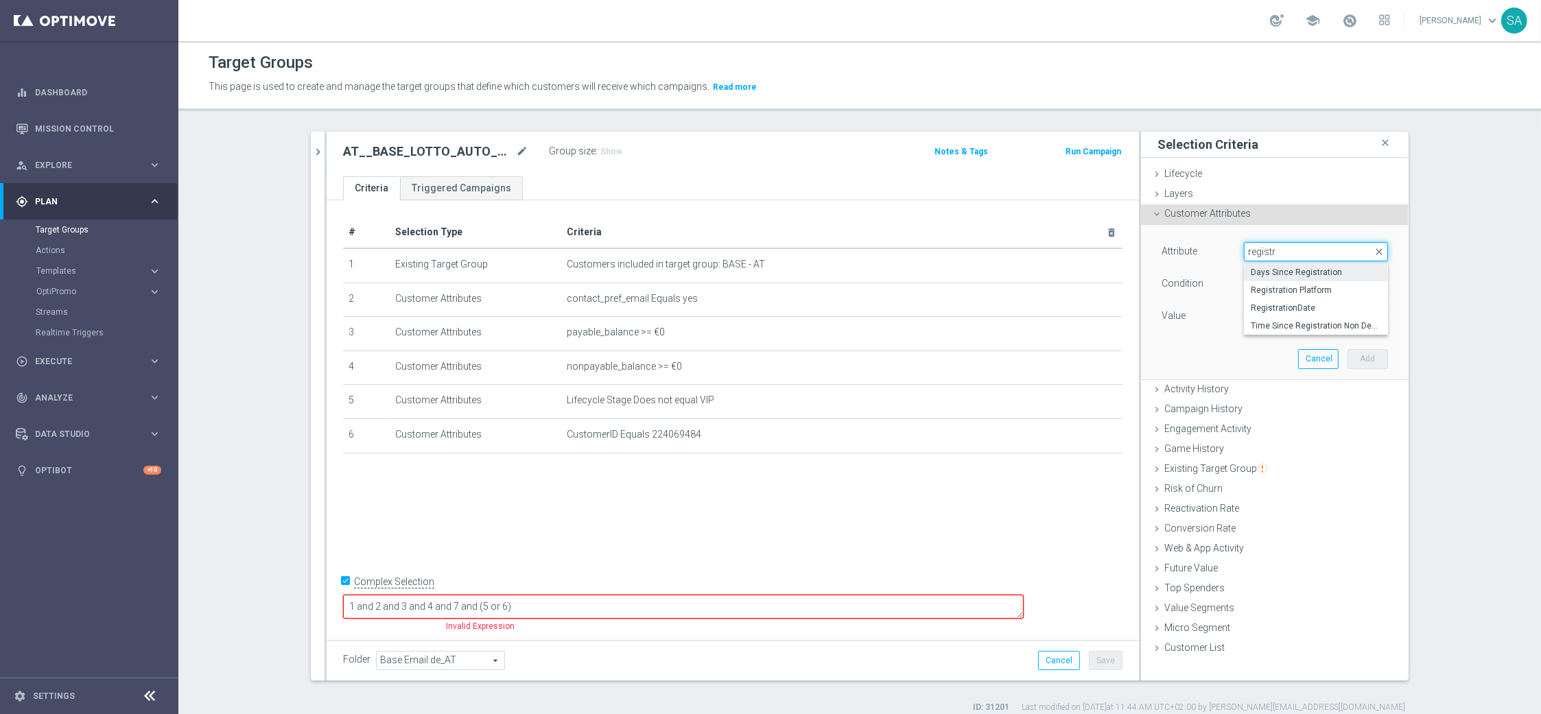
type input "registr"
click at [1297, 272] on span "Days Since Registration" at bounding box center [1316, 272] width 130 height 11
type input "Days Since Registration"
click at [1279, 281] on span "=" at bounding box center [1316, 284] width 143 height 18
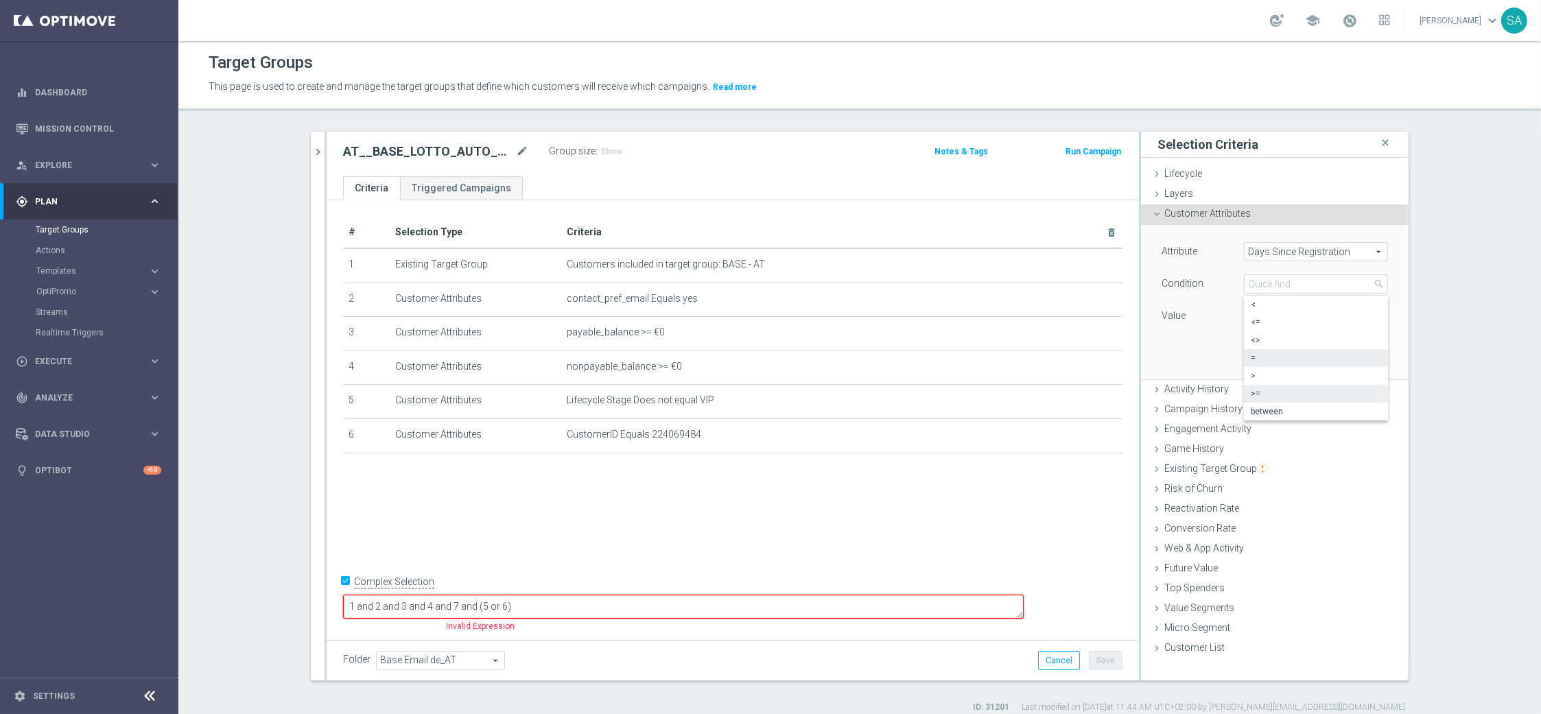
click at [1269, 387] on label ">=" at bounding box center [1316, 394] width 144 height 18
type input ">="
click at [1263, 318] on input "number" at bounding box center [1275, 316] width 62 height 19
type input "10"
click at [1365, 359] on button "Add" at bounding box center [1367, 358] width 40 height 19
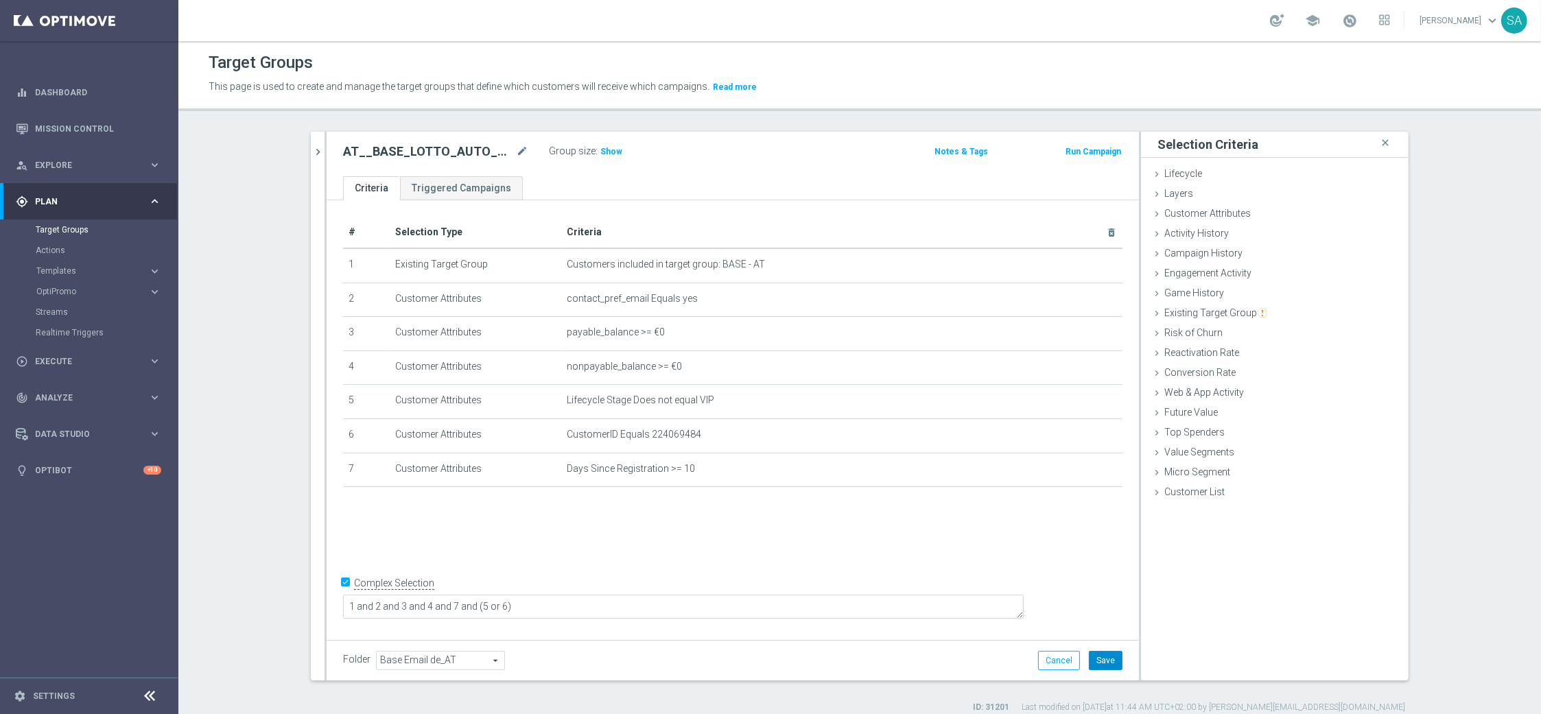
click at [1113, 661] on button "Save" at bounding box center [1106, 660] width 34 height 19
click at [609, 152] on span "Show" at bounding box center [611, 152] width 22 height 10
click at [316, 149] on icon "chevron_right" at bounding box center [317, 151] width 13 height 13
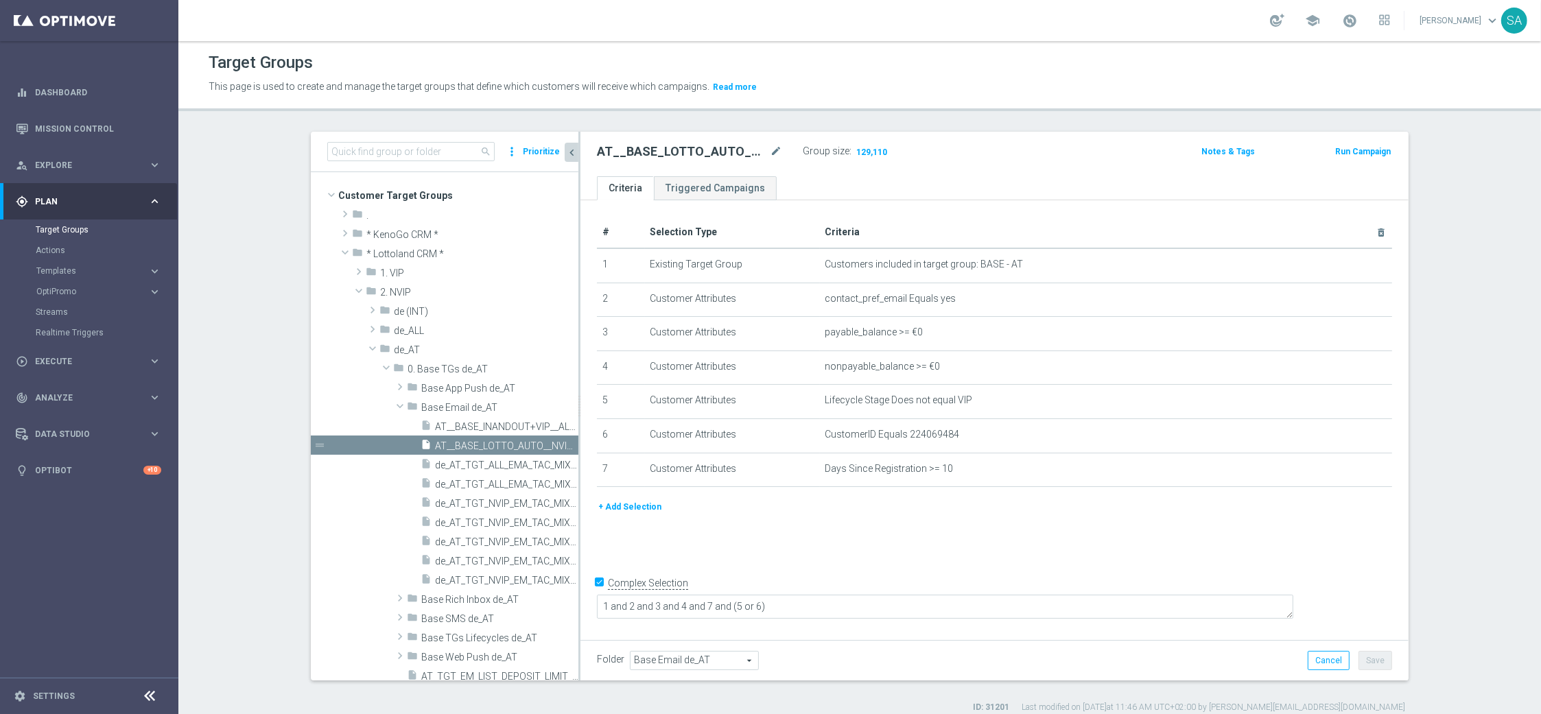
click at [689, 151] on h2 "AT__BASE_LOTTO_AUTO__NVIP_EMA_AUT_LT" at bounding box center [682, 151] width 170 height 16
copy h2 "AT__BASE_LOTTO_AUTO__NVIP_EMA_AUT_LT"
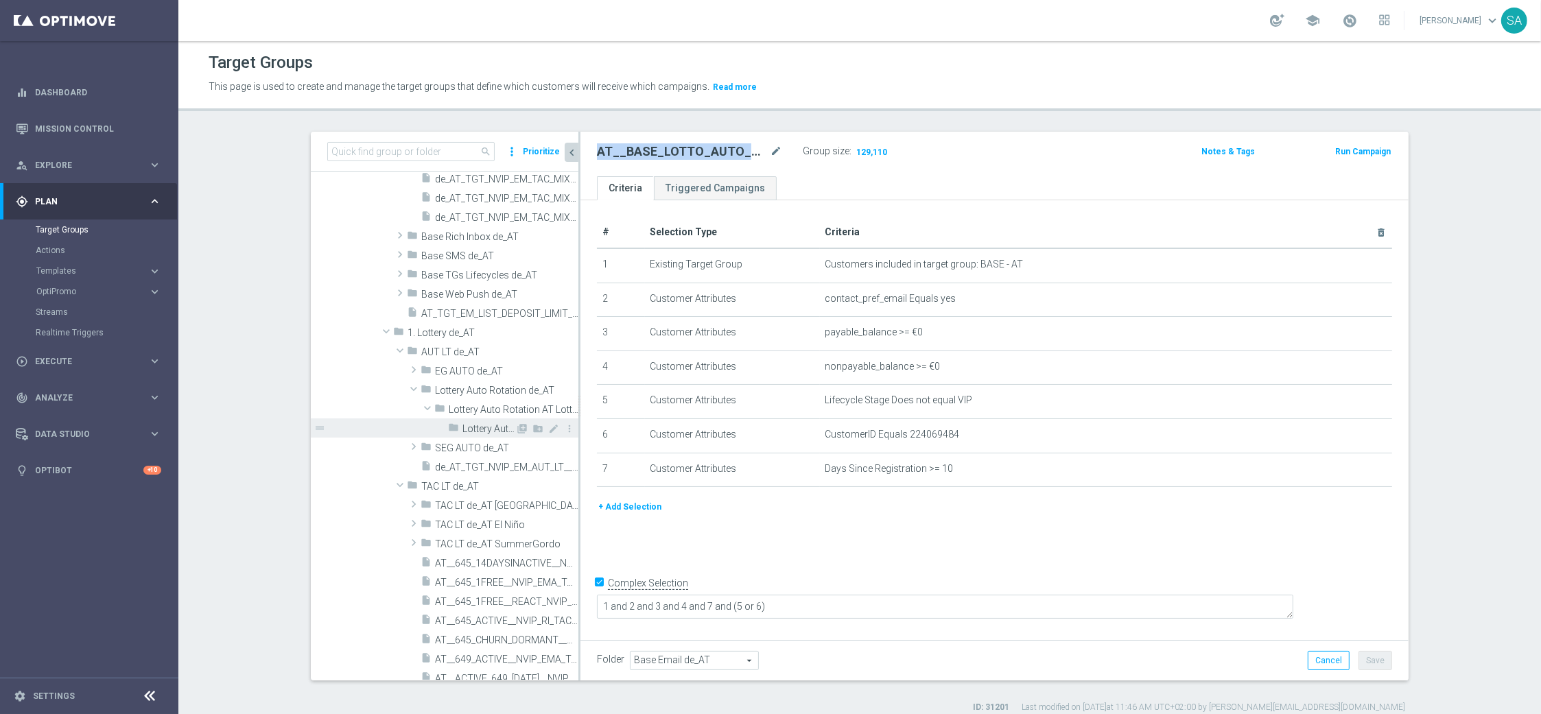
scroll to position [362, 0]
click at [497, 422] on span "Lottery Auto Rotation AT Lotto [DATE] de_AT" at bounding box center [488, 428] width 53 height 12
click at [523, 427] on icon "library_add" at bounding box center [522, 427] width 11 height 11
checkbox input "false"
type input "Lottery Auto Rotation AT Lotto [DATE] de_AT"
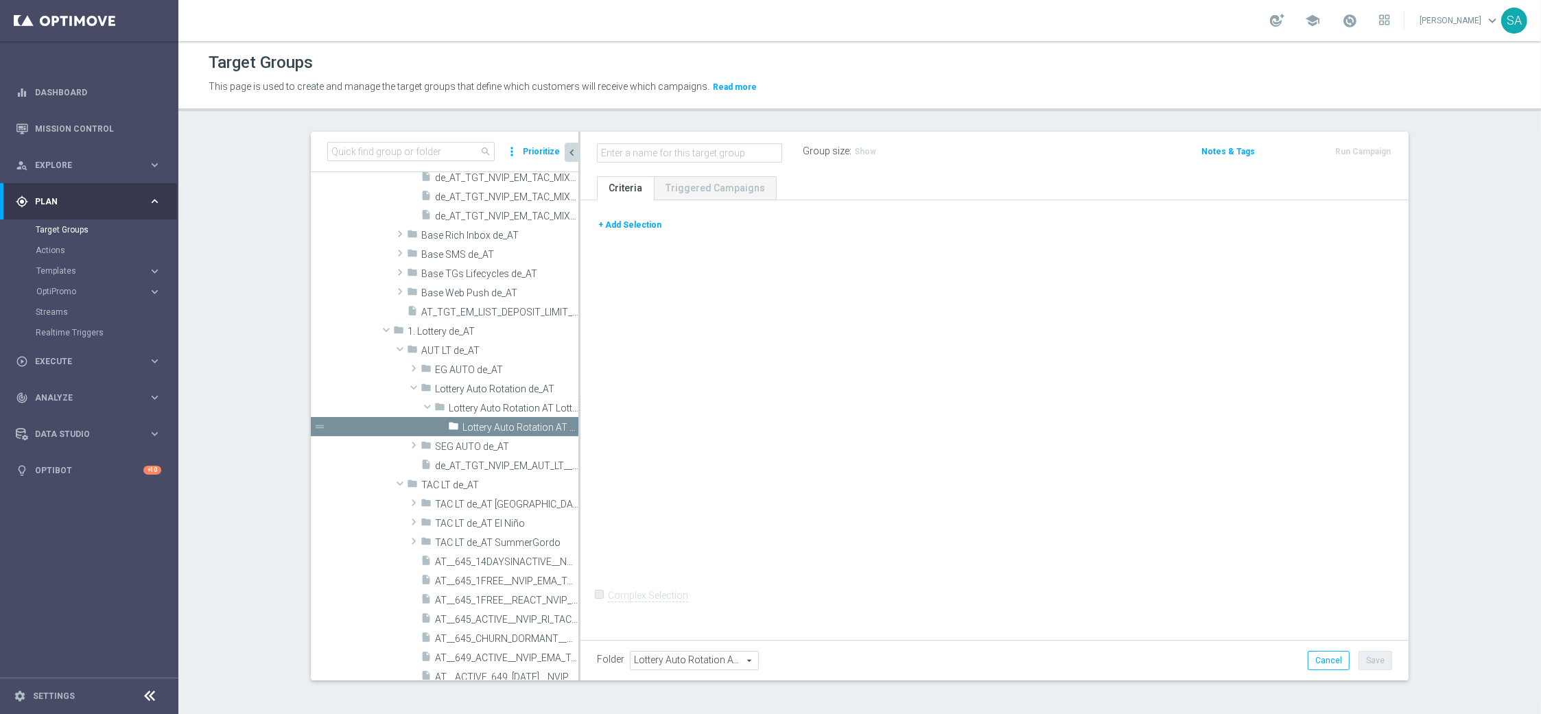
click at [628, 227] on button "+ Add Selection" at bounding box center [630, 224] width 66 height 15
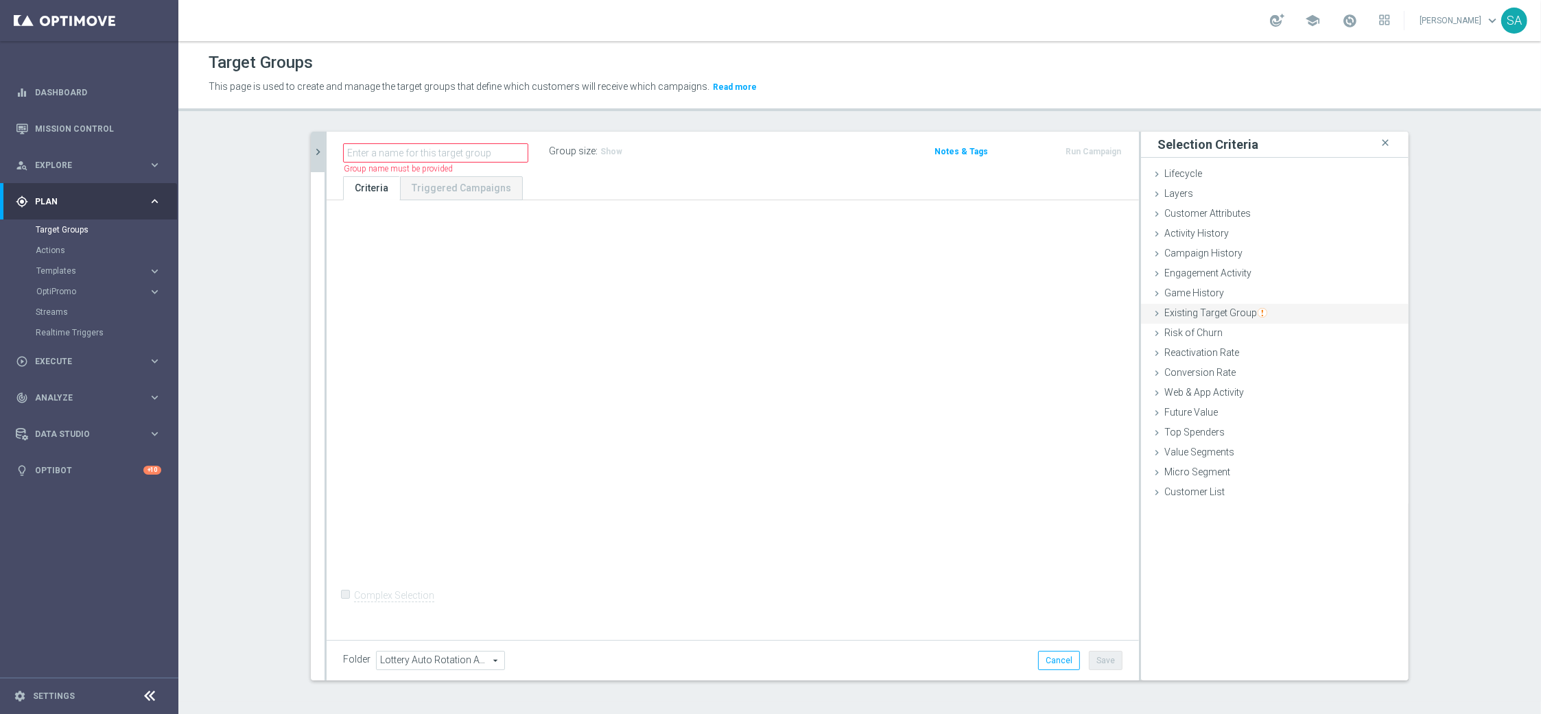
click at [1227, 314] on span "Existing Target Group" at bounding box center [1215, 312] width 103 height 11
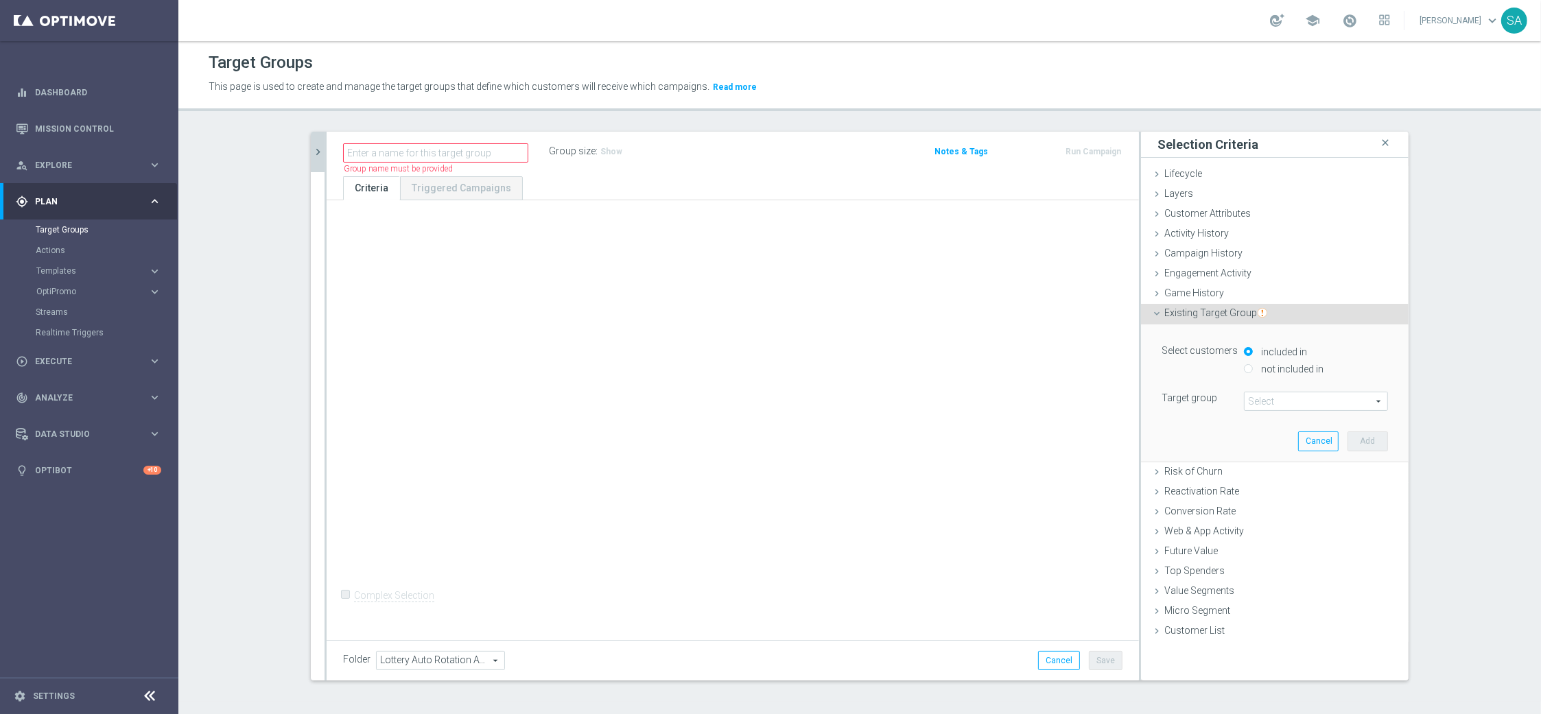
click at [1290, 405] on span at bounding box center [1316, 401] width 143 height 18
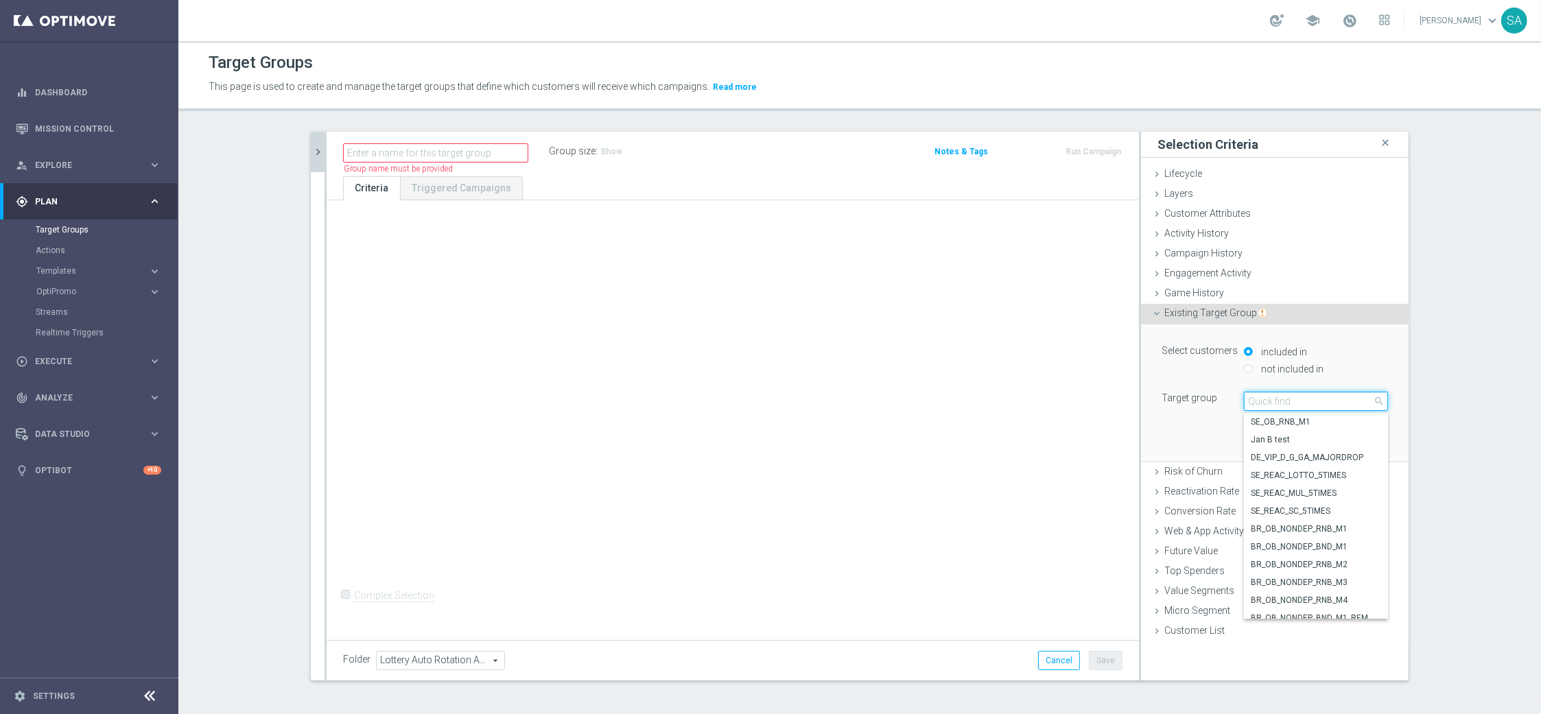
click at [1294, 400] on input "search" at bounding box center [1316, 401] width 144 height 19
paste input "AT__BASE_LOTTO_AUTO__NVIP_EMA_AUT_LT"
type input "AT__BASE_LOTTO_AUTO__NVIP_EMA_AUT_LT"
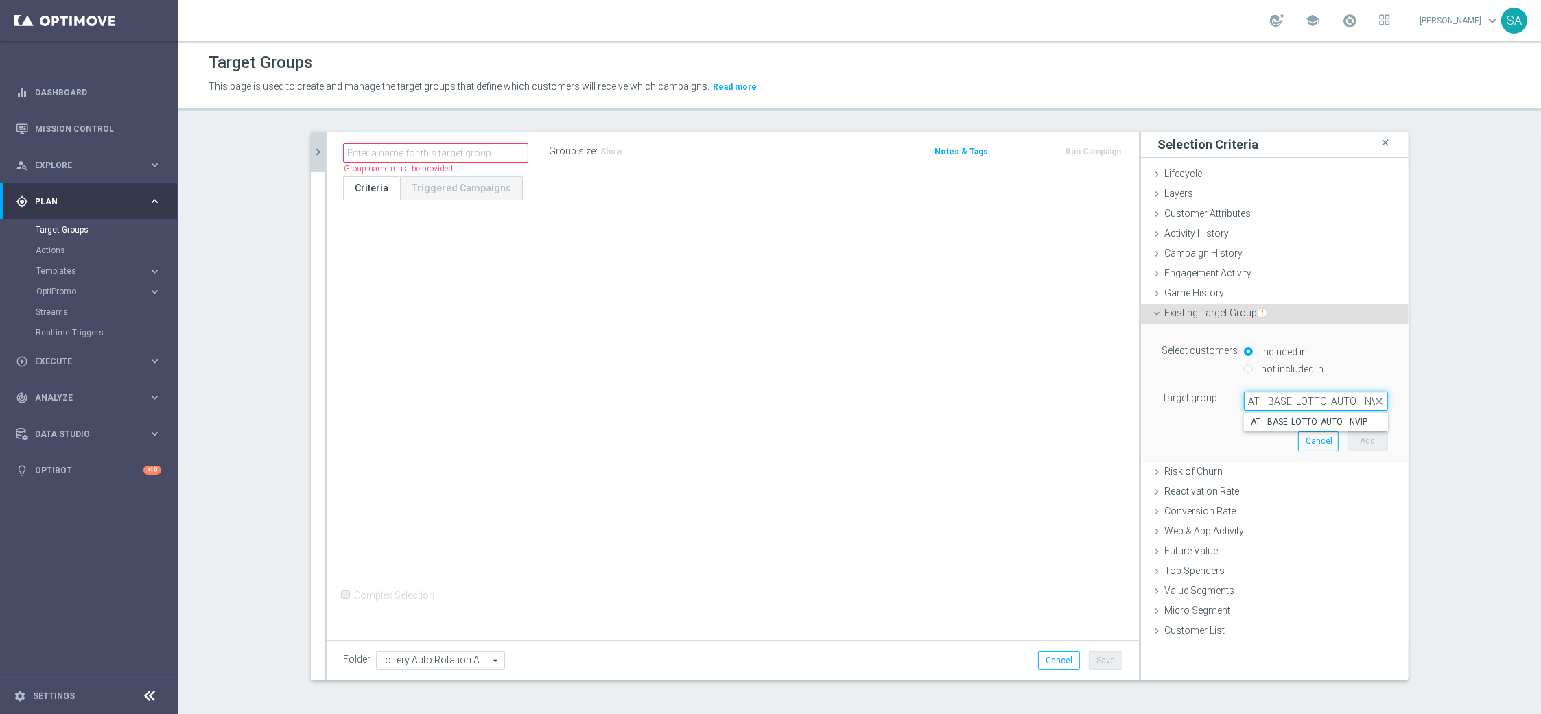
scroll to position [0, 67]
click at [1295, 417] on span "AT__BASE_LOTTO_AUTO__NVIP_EMA_AUT_LT" at bounding box center [1316, 421] width 130 height 11
type input "AT__BASE_LOTTO_AUTO__NVIP_EMA_AUT_LT"
click at [1376, 437] on button "Add" at bounding box center [1367, 441] width 40 height 19
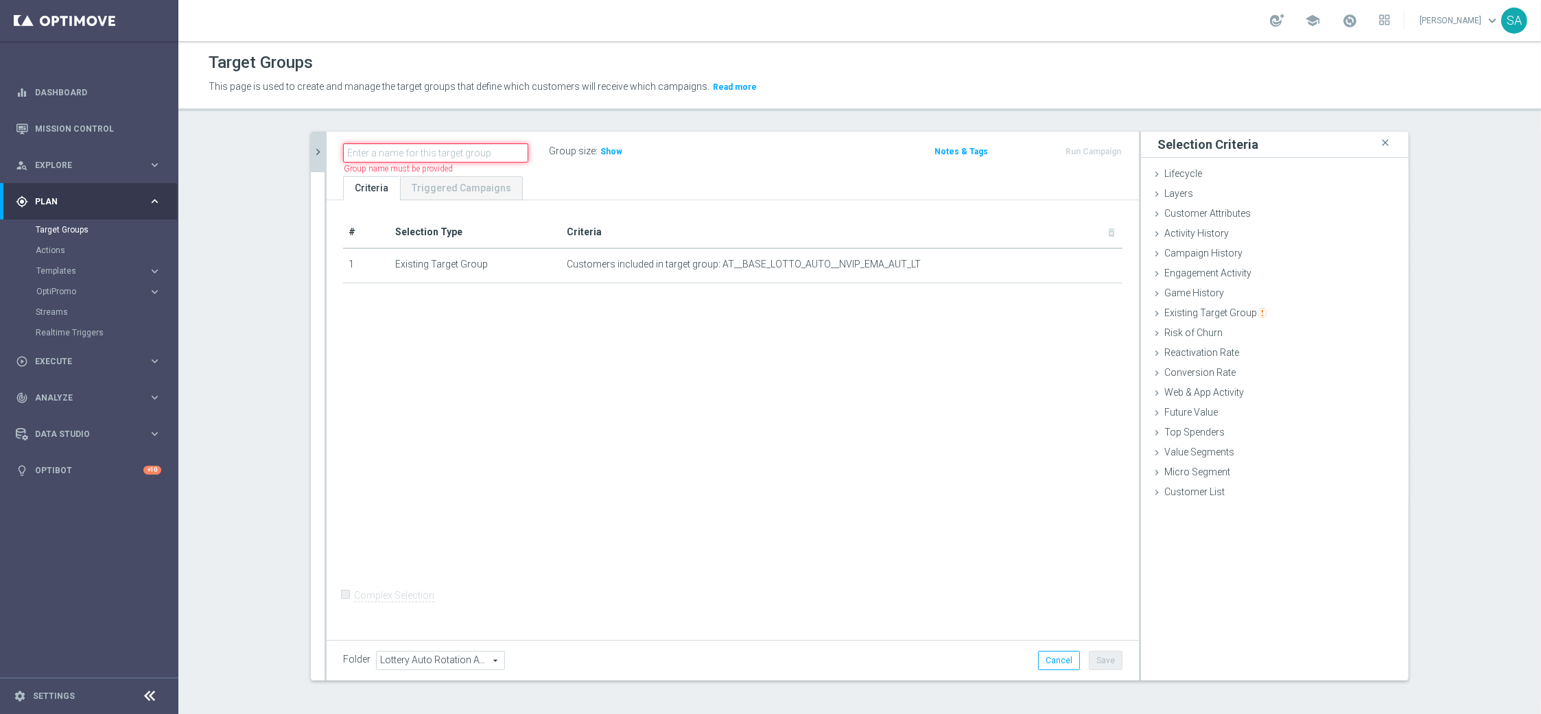
click at [468, 152] on input "text" at bounding box center [435, 152] width 185 height 19
paste input "AT__645__NVIP_EMA_AUT_LT"
type input "AT__645__NVIP_EMA_AUT_LT"
click at [589, 308] on div "# Selection Type Criteria delete_forever 1 Existing Target Group Customers incl…" at bounding box center [733, 417] width 812 height 435
click at [1268, 216] on div "Customer Attributes done selection saved" at bounding box center [1275, 214] width 268 height 21
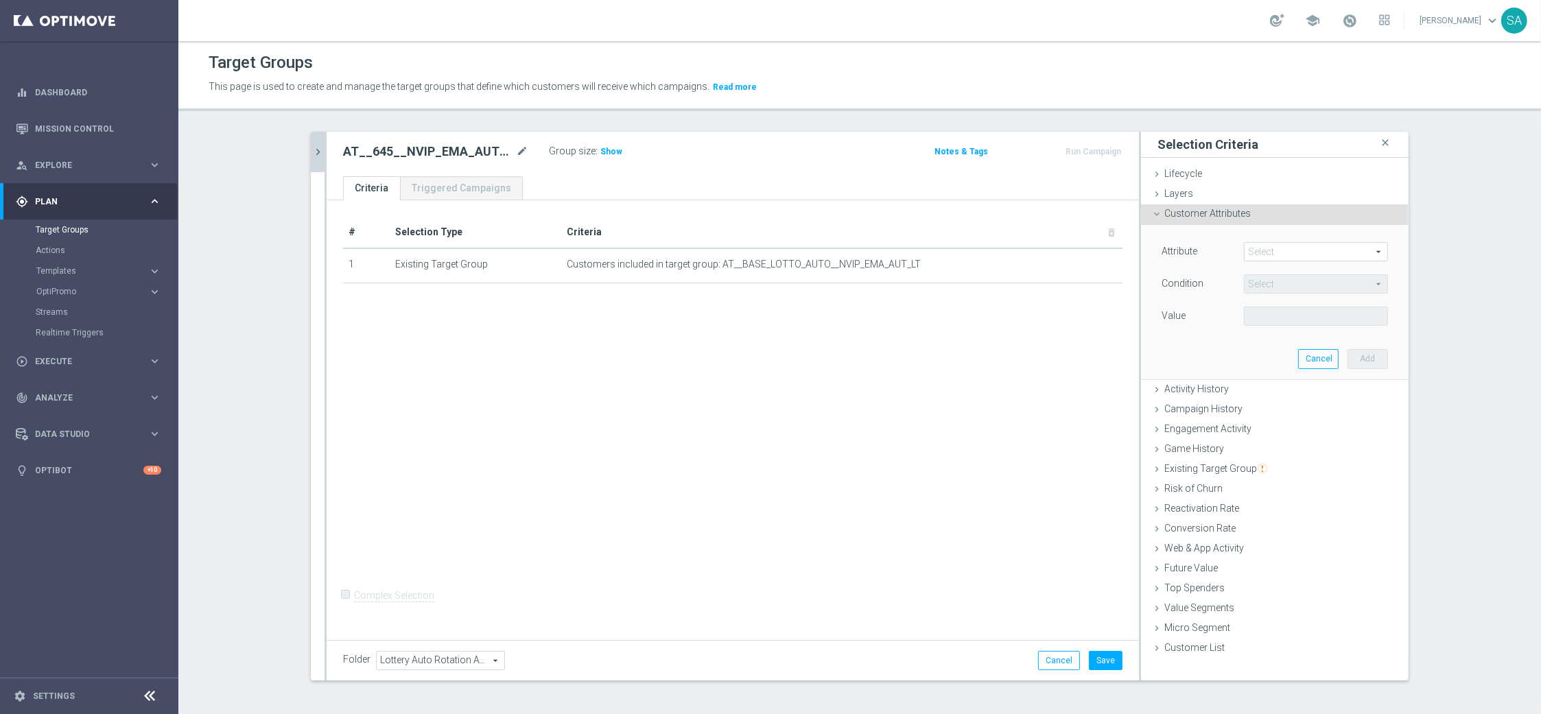
click at [1299, 252] on span at bounding box center [1316, 252] width 143 height 18
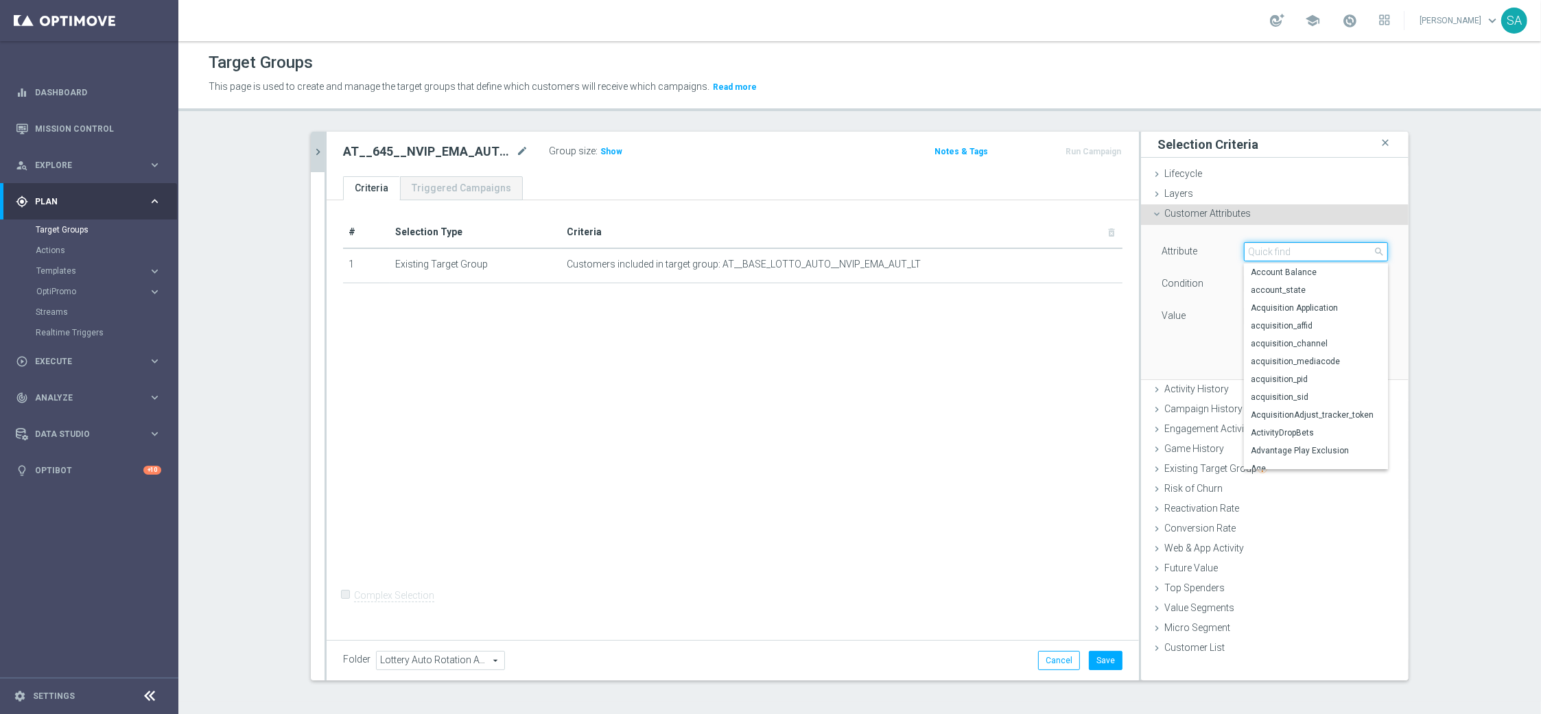
click at [1299, 252] on input "search" at bounding box center [1316, 251] width 144 height 19
type input "jackpot"
click at [1325, 271] on span "Austrialotto Jackpot" at bounding box center [1316, 272] width 130 height 11
type input "Austrialotto Jackpot"
type input "Equals"
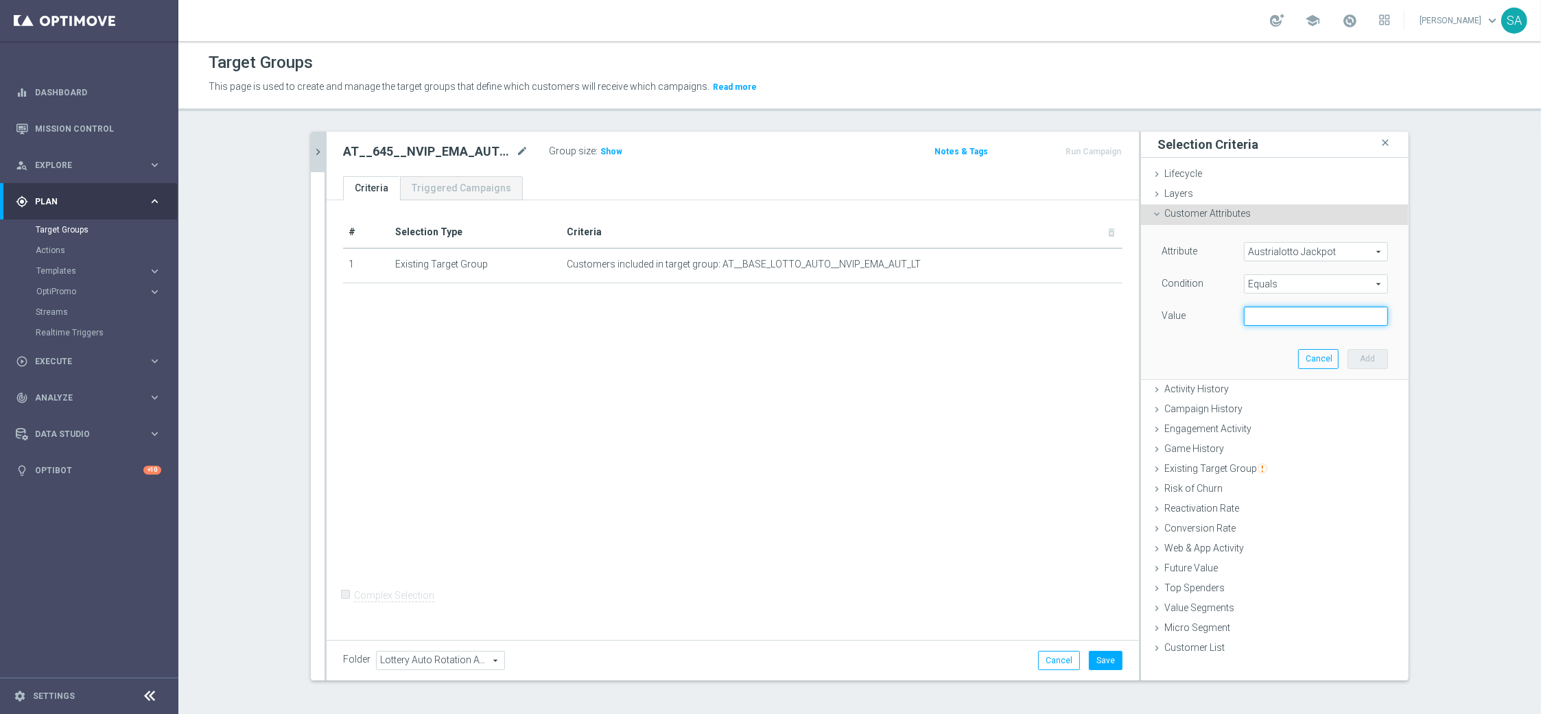
click at [1295, 314] on input "text" at bounding box center [1316, 316] width 144 height 19
click at [1277, 248] on span "Austrialotto Jackpot" at bounding box center [1316, 252] width 143 height 18
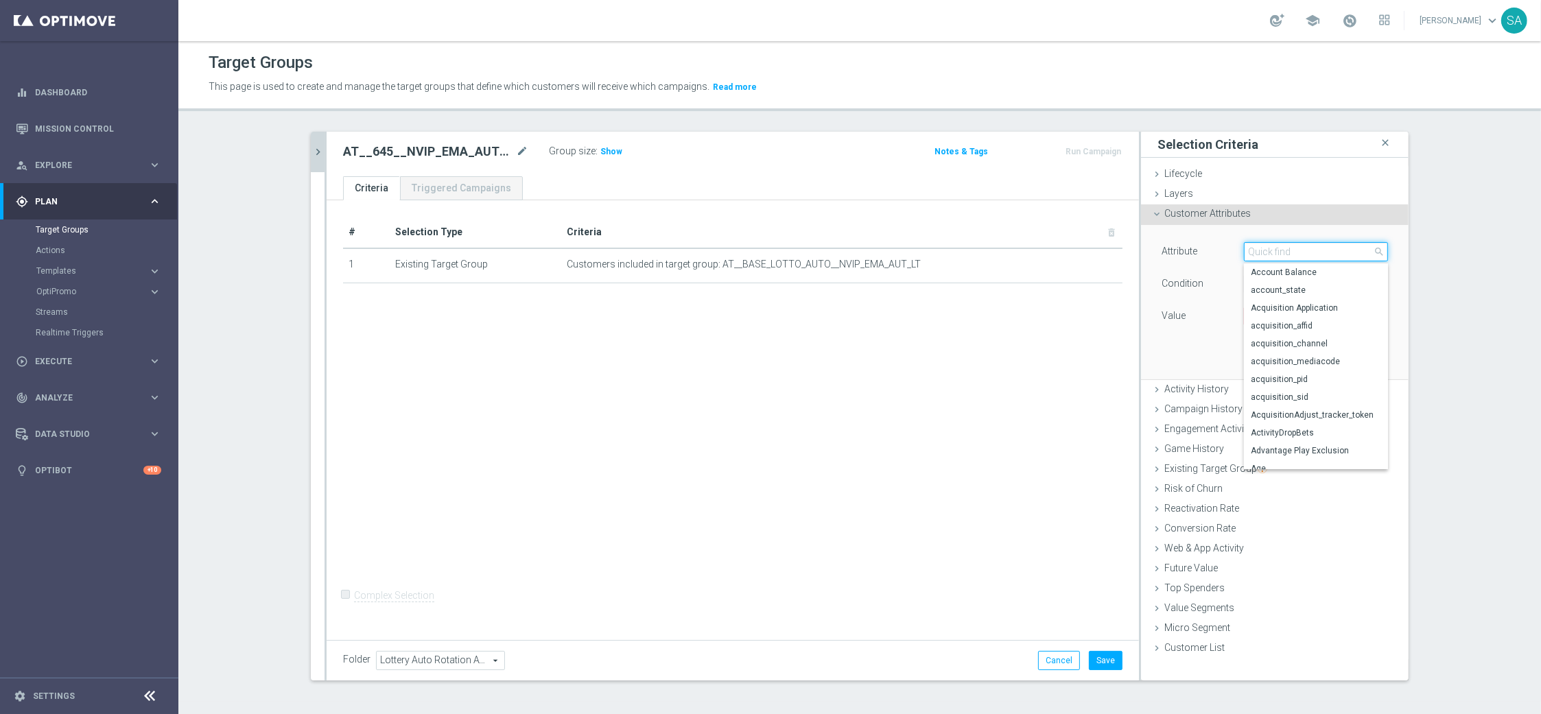
click at [1277, 248] on input "search" at bounding box center [1316, 251] width 144 height 19
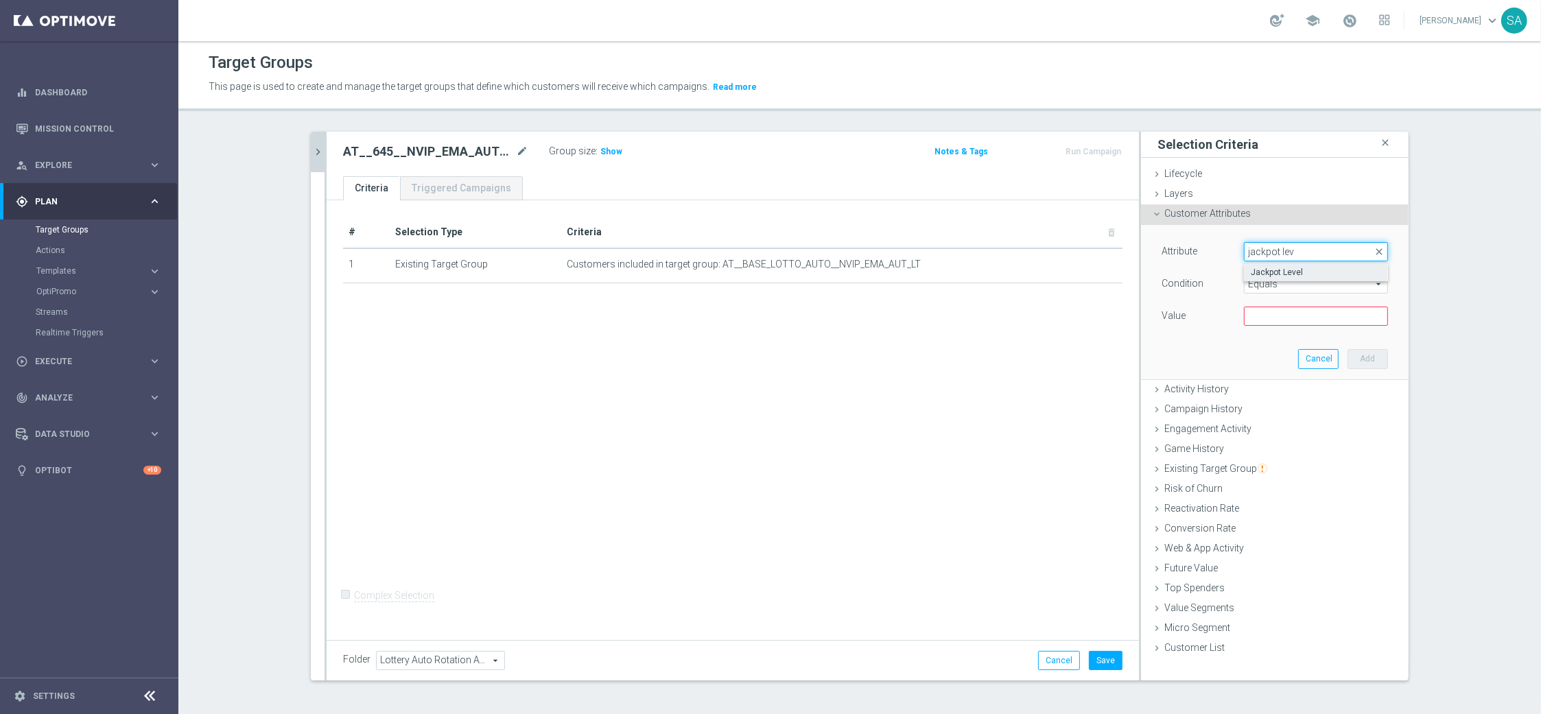
type input "jackpot lev"
click at [1297, 271] on span "Jackpot Level" at bounding box center [1316, 272] width 130 height 11
type input "Jackpot Level"
click at [1280, 315] on span at bounding box center [1316, 316] width 143 height 18
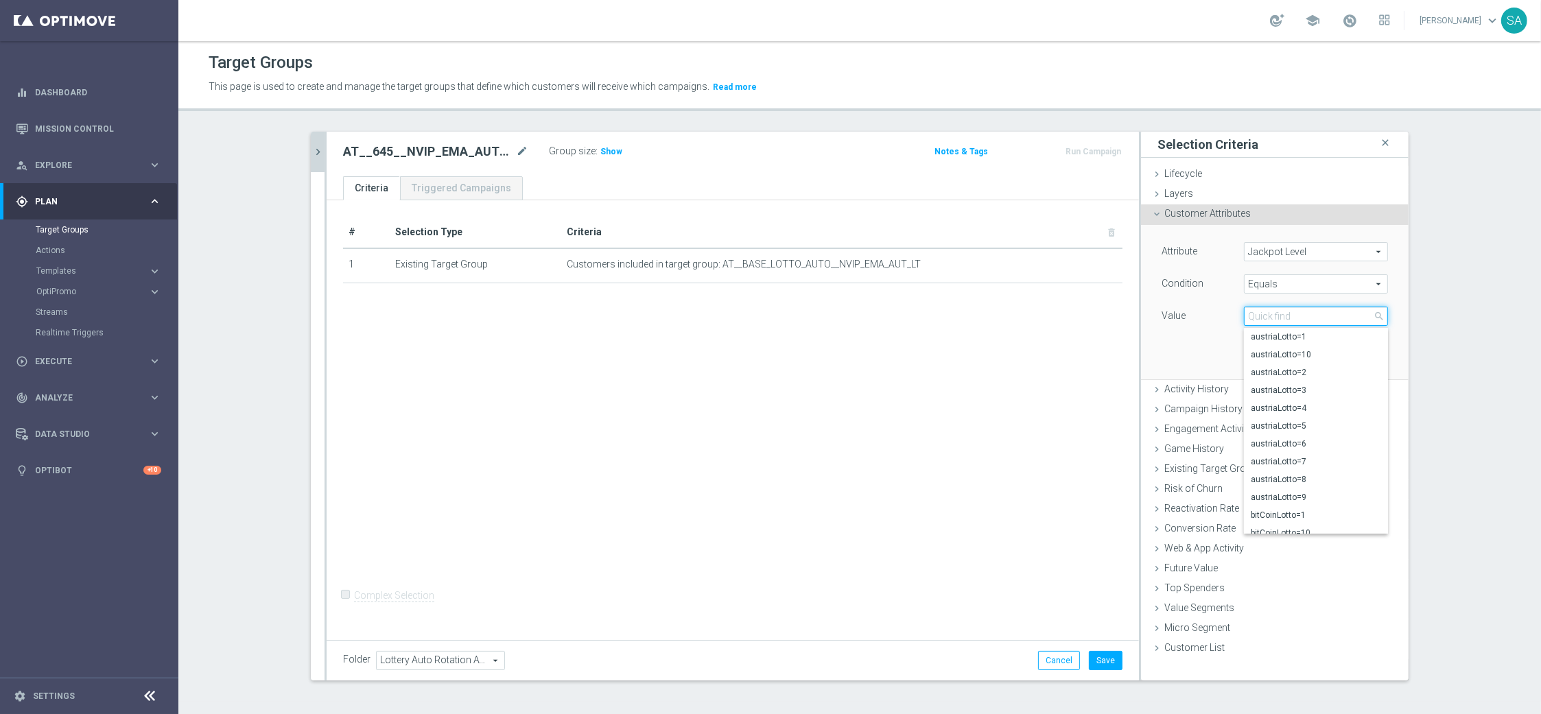
click at [1280, 315] on input "search" at bounding box center [1316, 316] width 144 height 19
click at [1310, 409] on span "austriaLotto=4" at bounding box center [1316, 408] width 130 height 11
type input "austriaLotto=4"
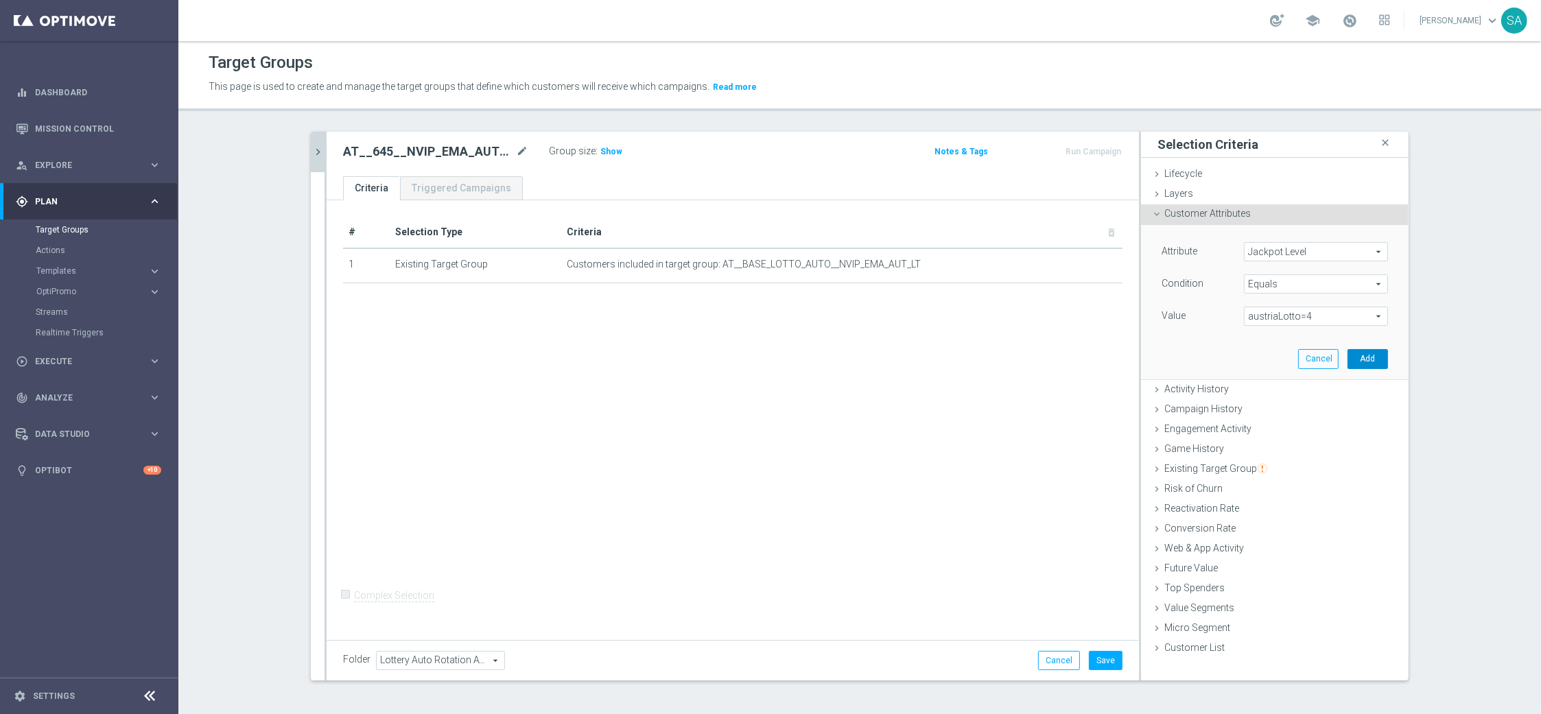
click at [1365, 355] on button "Add" at bounding box center [1367, 358] width 40 height 19
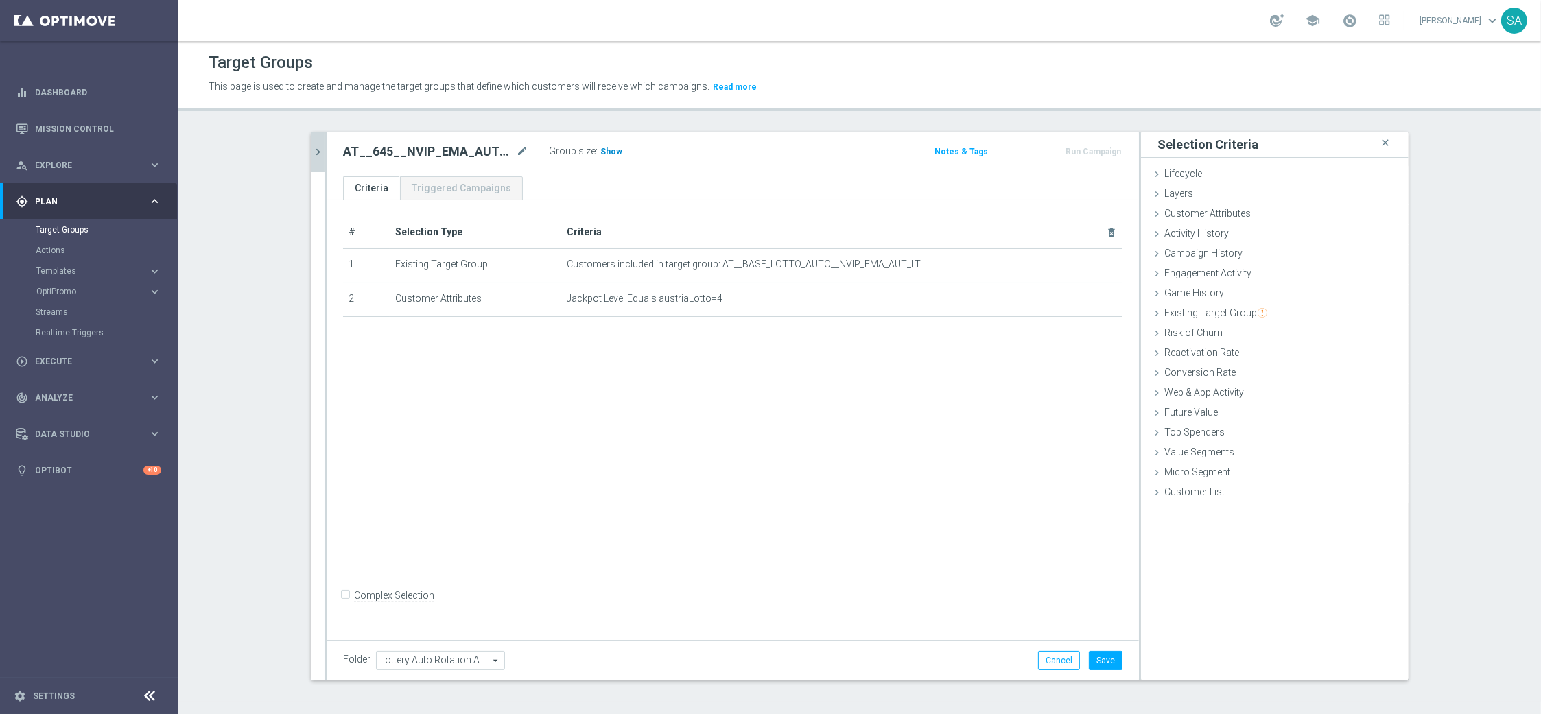
click at [608, 154] on span "Show" at bounding box center [611, 152] width 22 height 10
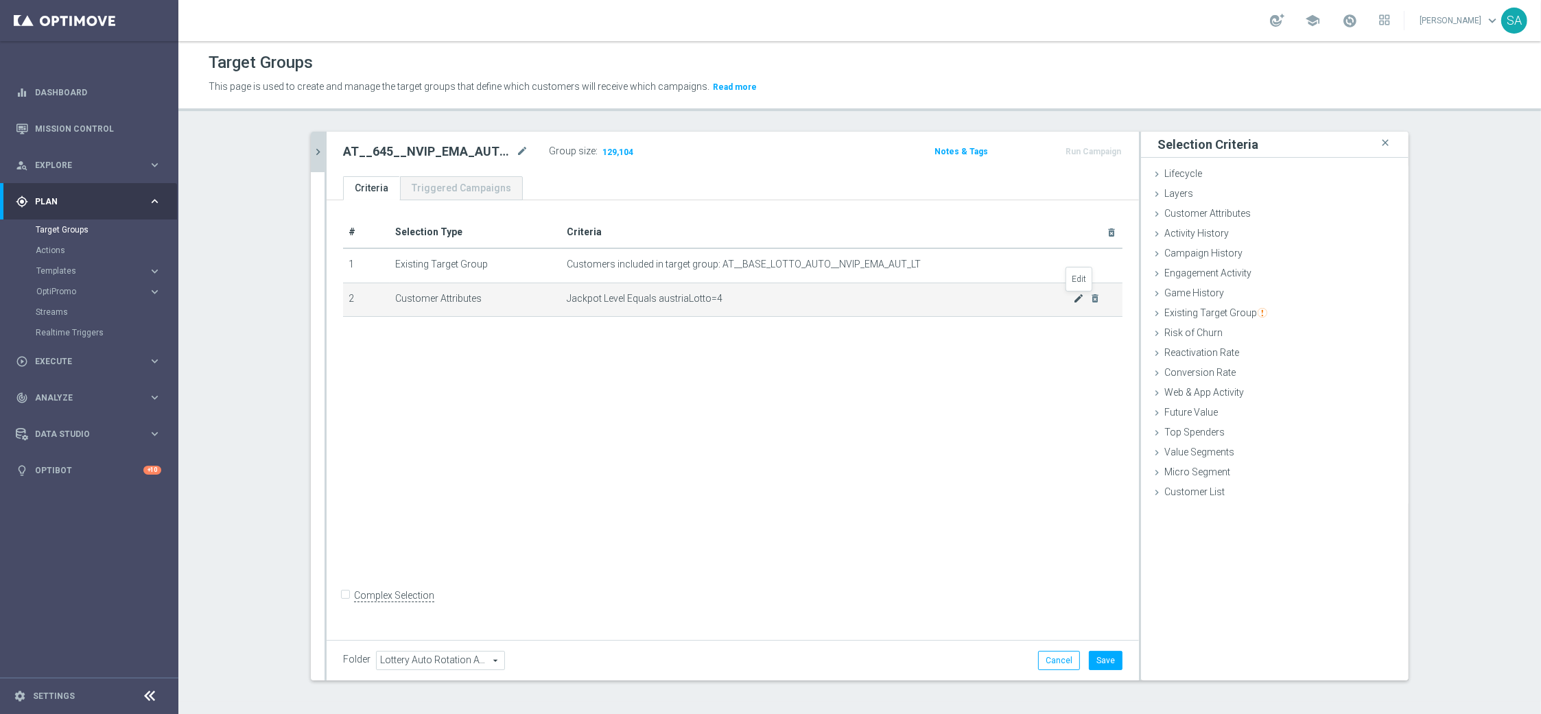
click at [1075, 297] on icon "mode_edit" at bounding box center [1078, 298] width 11 height 11
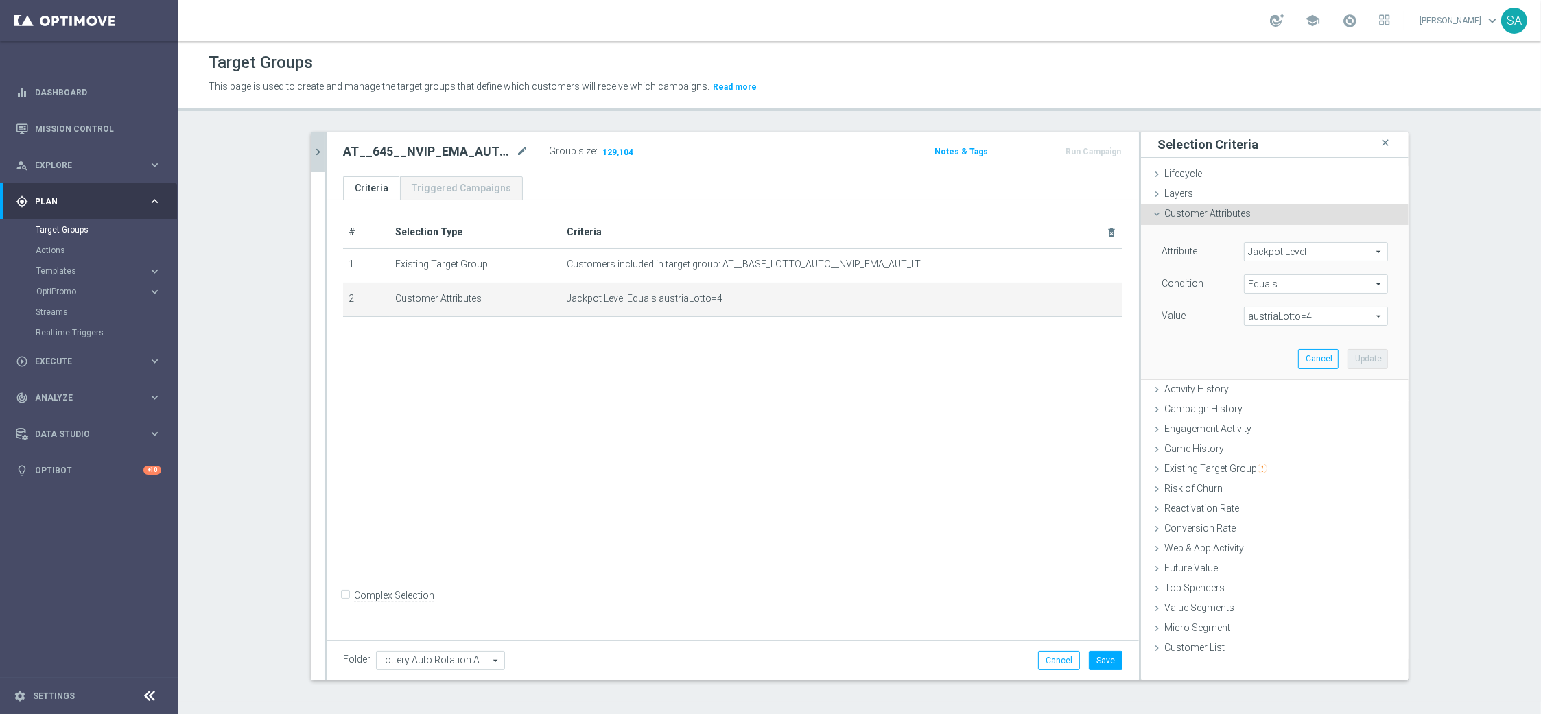
click at [1318, 318] on span "austriaLotto=4" at bounding box center [1316, 316] width 143 height 18
click at [1316, 366] on label "austriaLotto=2" at bounding box center [1316, 373] width 144 height 18
type input "austriaLotto=2"
click at [1363, 356] on button "Update" at bounding box center [1367, 358] width 40 height 19
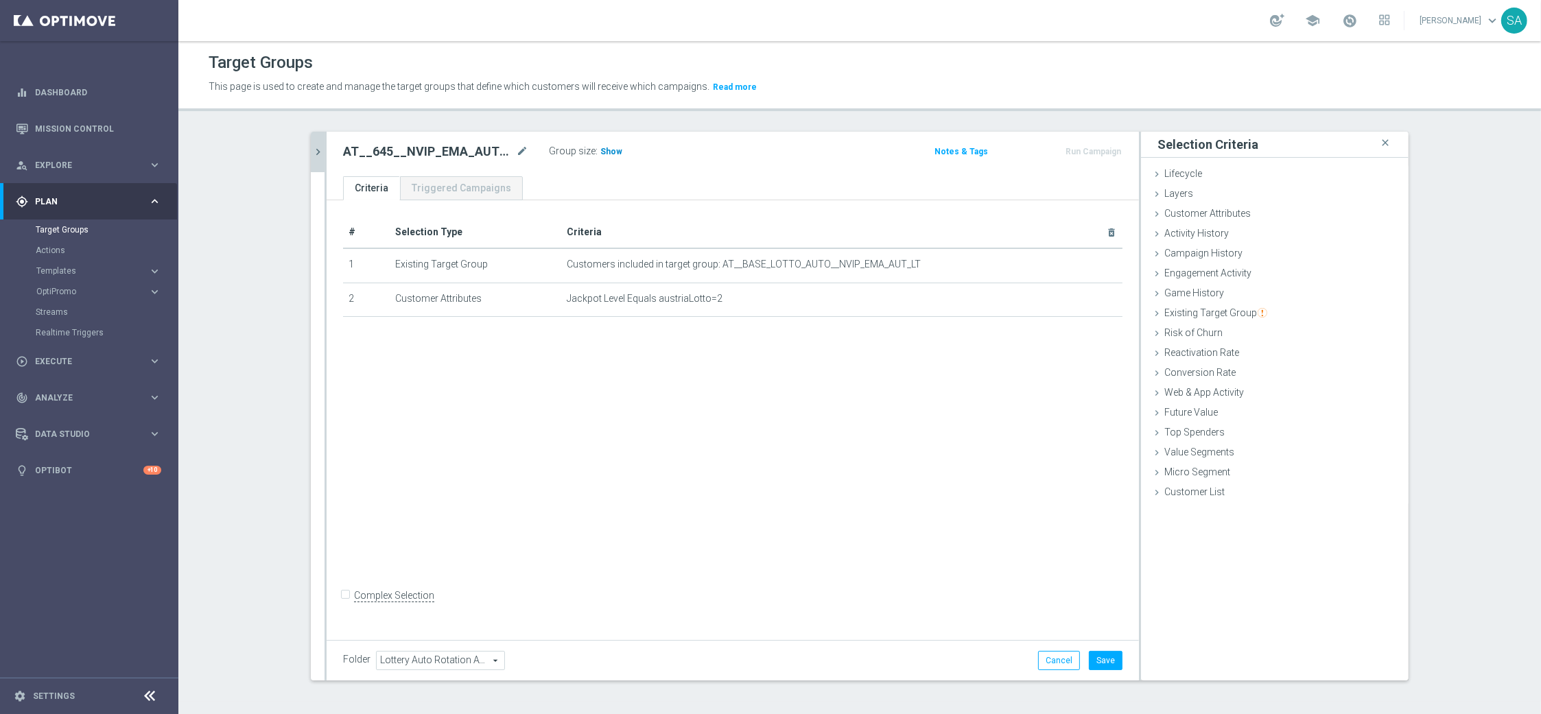
click at [610, 154] on span "Show" at bounding box center [611, 152] width 22 height 10
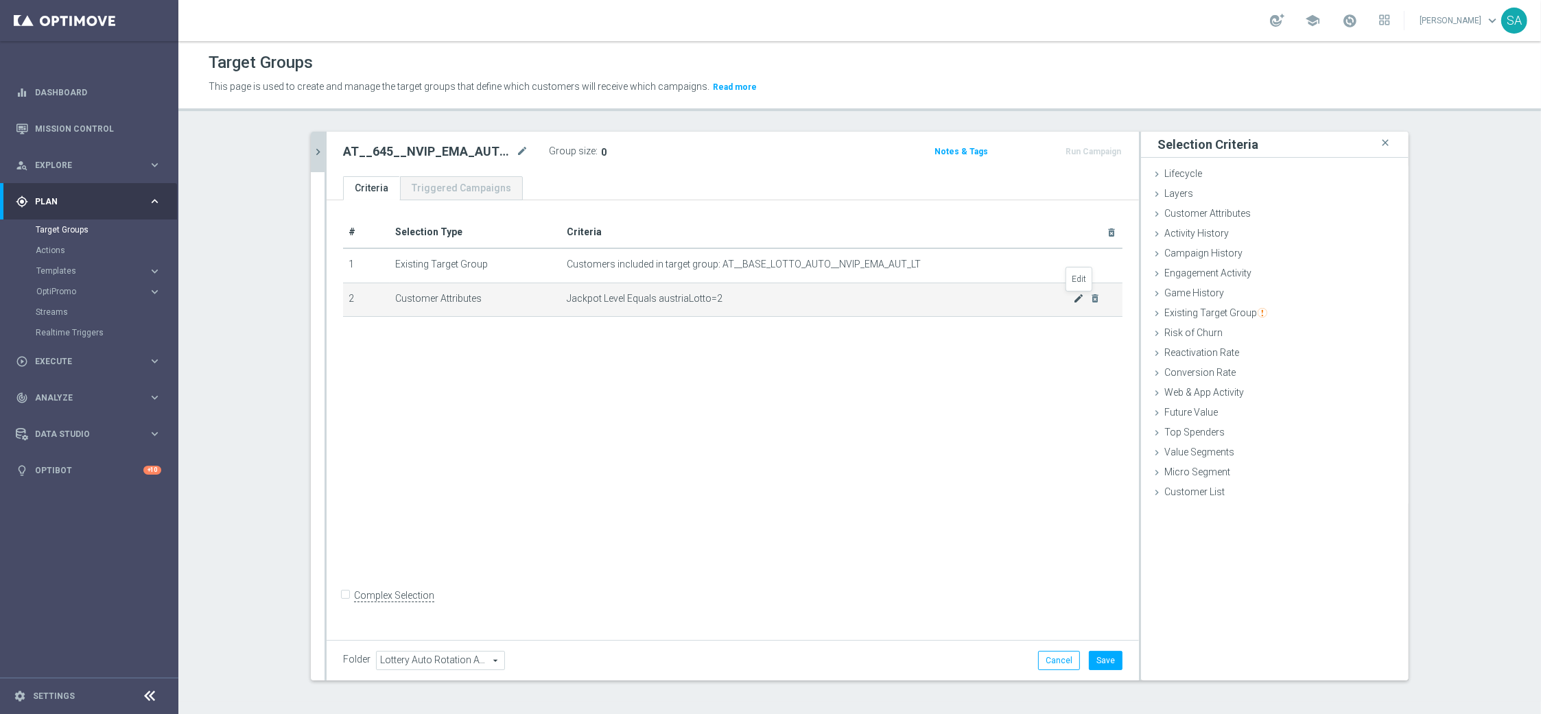
click at [1075, 302] on icon "mode_edit" at bounding box center [1078, 298] width 11 height 11
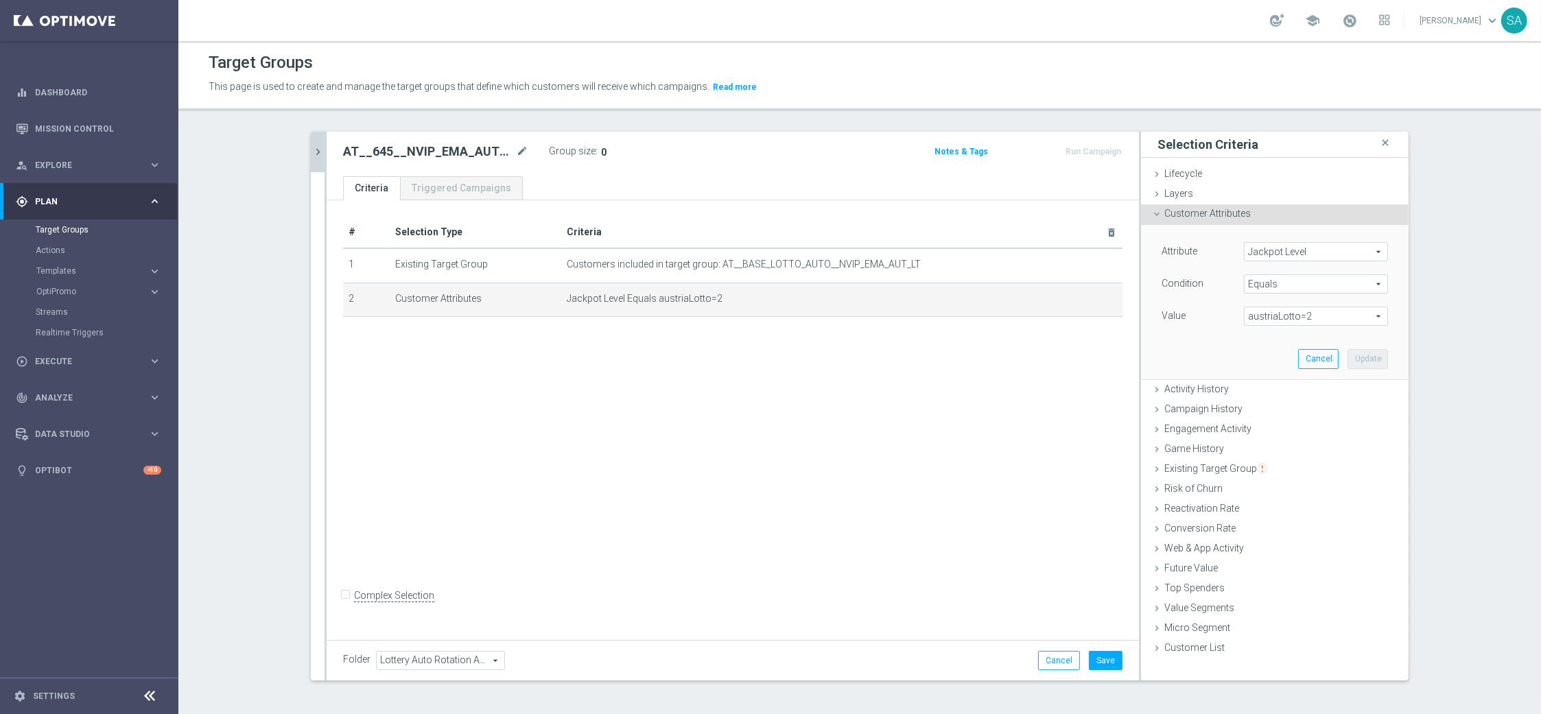
click at [1308, 312] on span "austriaLotto=2" at bounding box center [1316, 316] width 143 height 18
click at [1317, 410] on span "austriaLotto=4" at bounding box center [1316, 408] width 130 height 11
type input "austriaLotto=4"
click at [1365, 357] on button "Update" at bounding box center [1367, 358] width 40 height 19
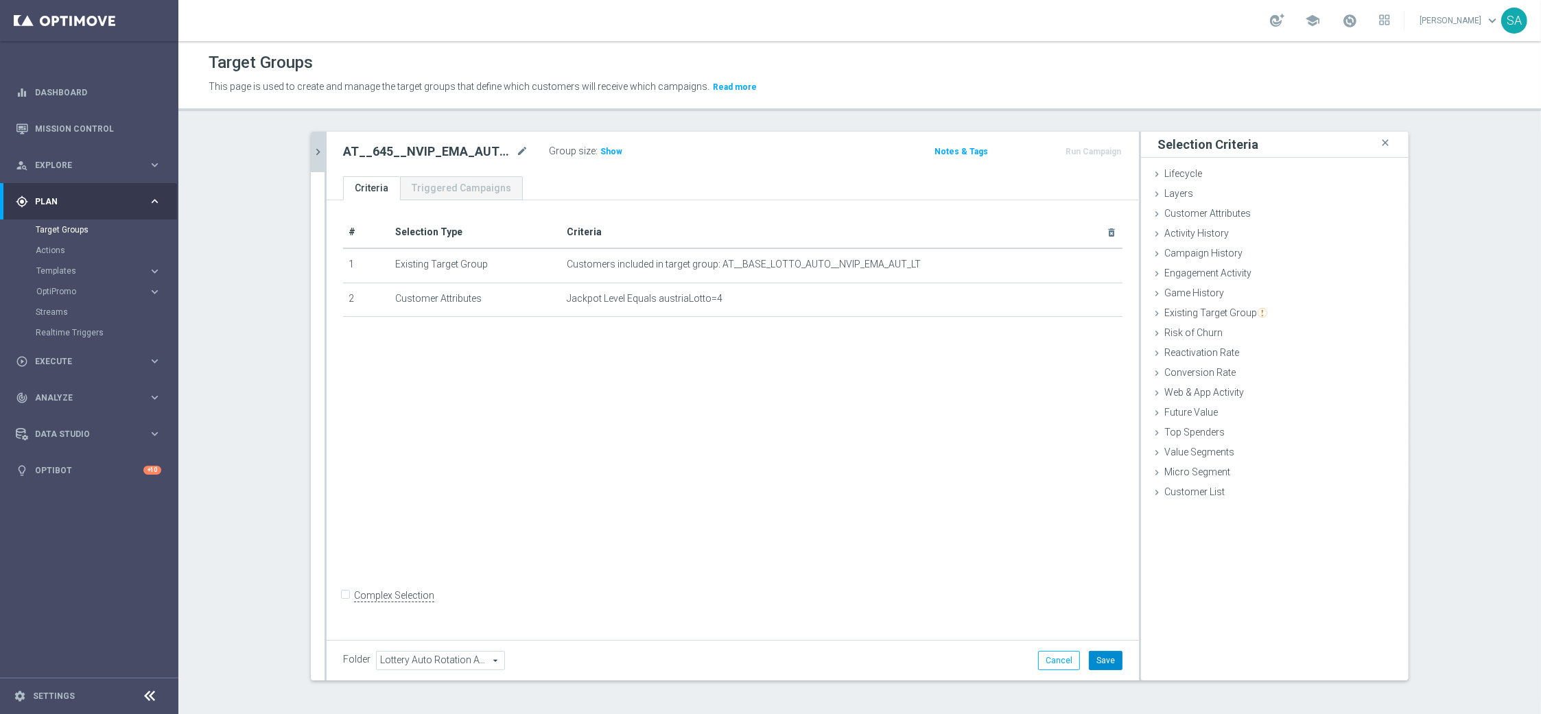
click at [1110, 657] on button "Save" at bounding box center [1106, 660] width 34 height 19
click at [606, 151] on span "Show" at bounding box center [611, 152] width 22 height 10
click at [604, 151] on span "Calculating…" at bounding box center [630, 150] width 62 height 11
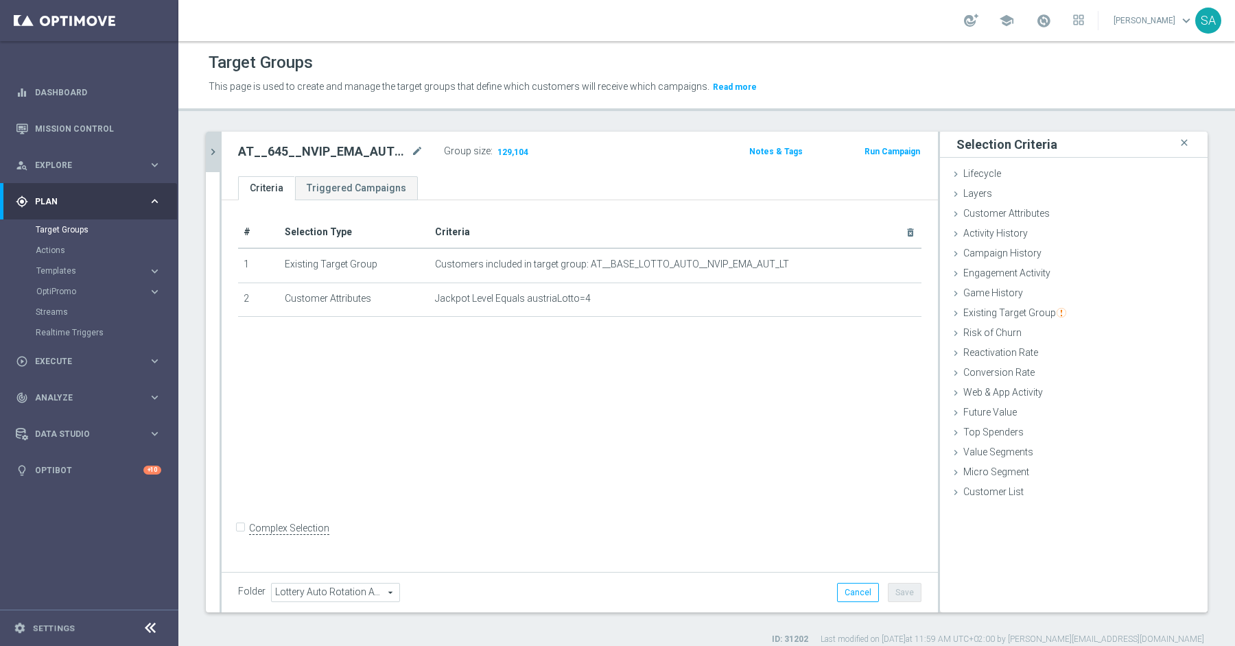
click at [393, 360] on div "# Selection Type Criteria delete_forever 1 Existing Target Group Customers incl…" at bounding box center [580, 384] width 716 height 368
